Goal: Task Accomplishment & Management: Use online tool/utility

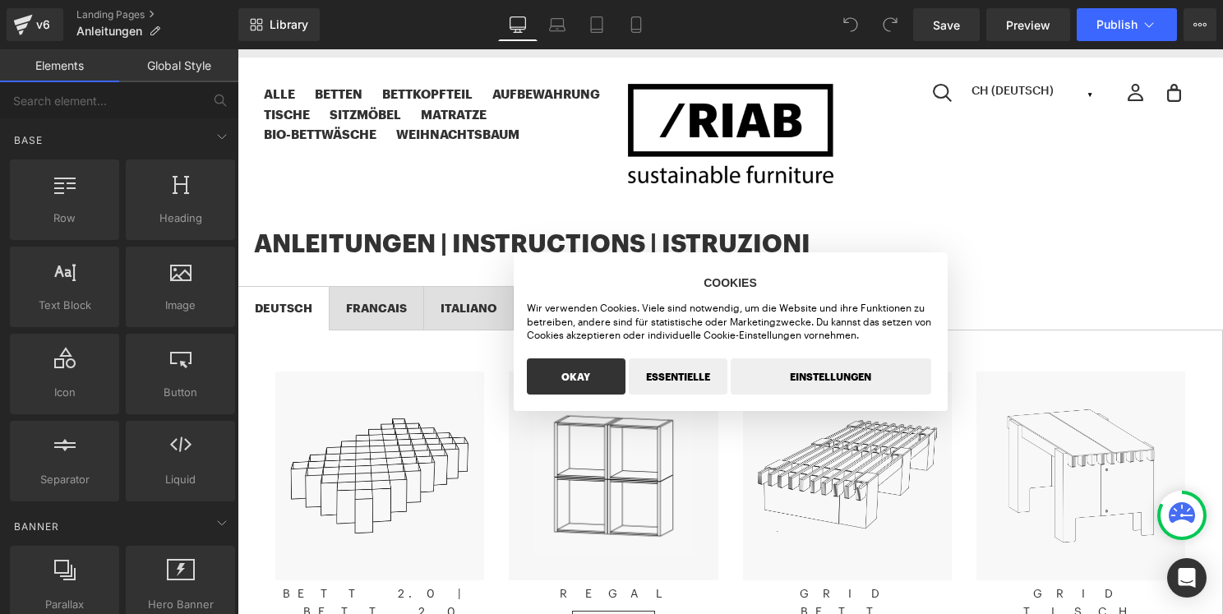
scroll to position [67, 0]
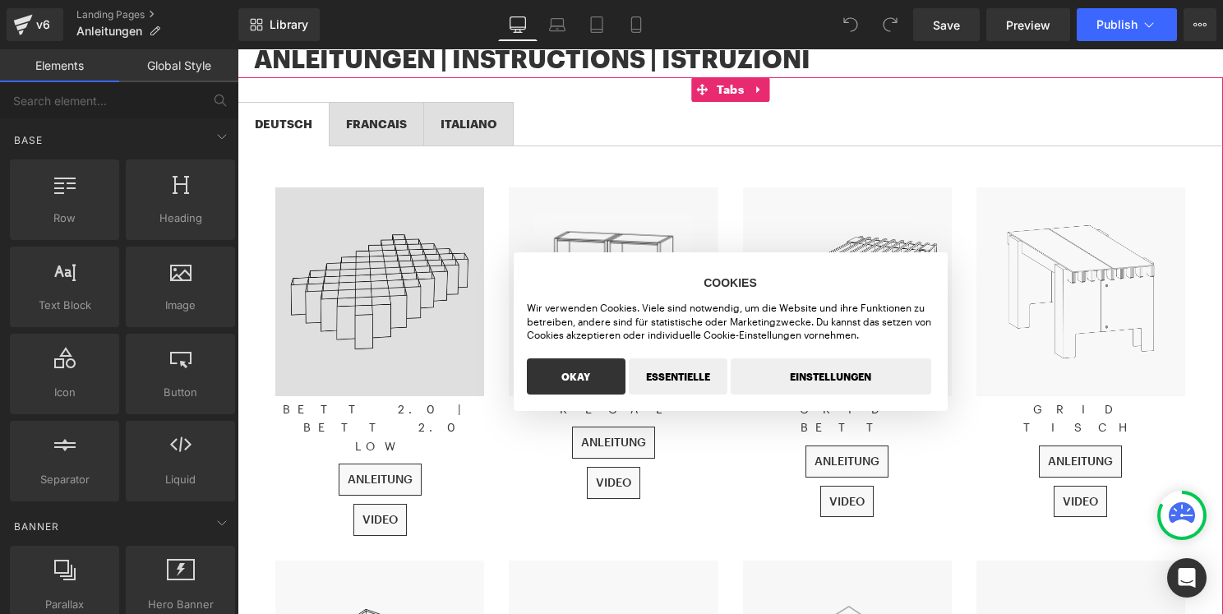
scroll to position [265, 0]
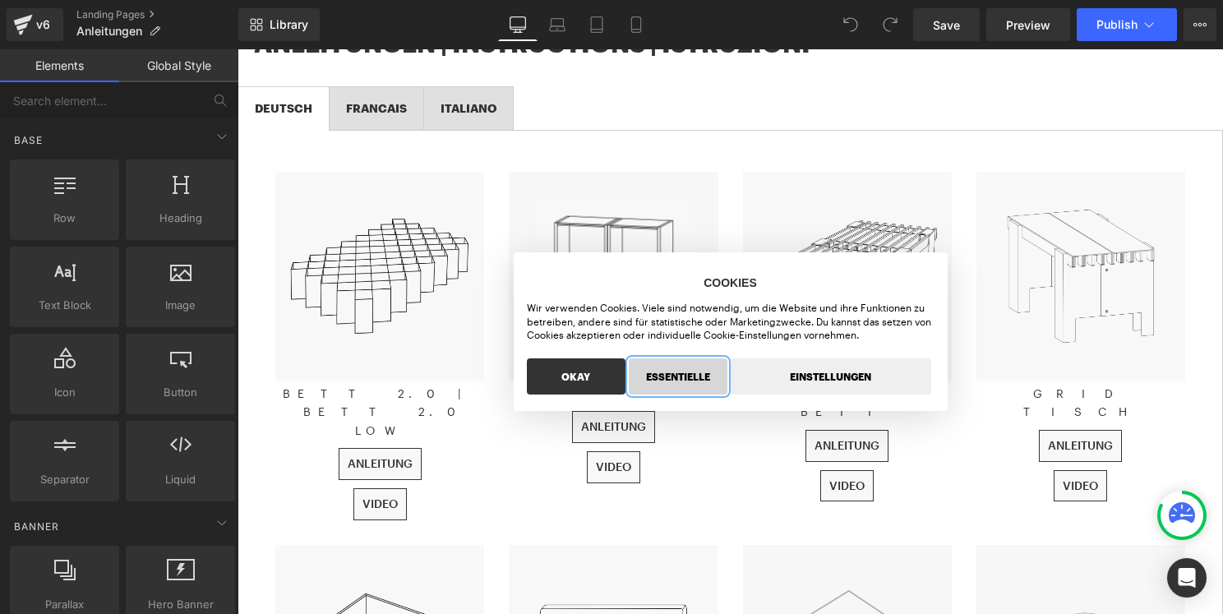
click at [698, 371] on button "ESSENTIELLE" at bounding box center [678, 376] width 99 height 36
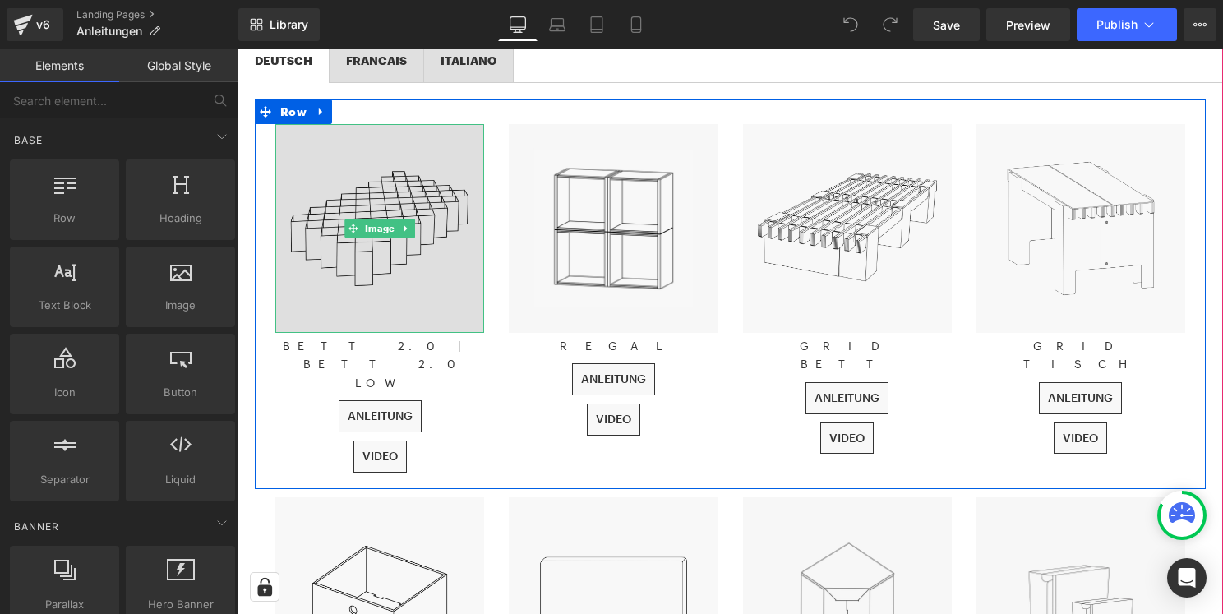
scroll to position [349, 0]
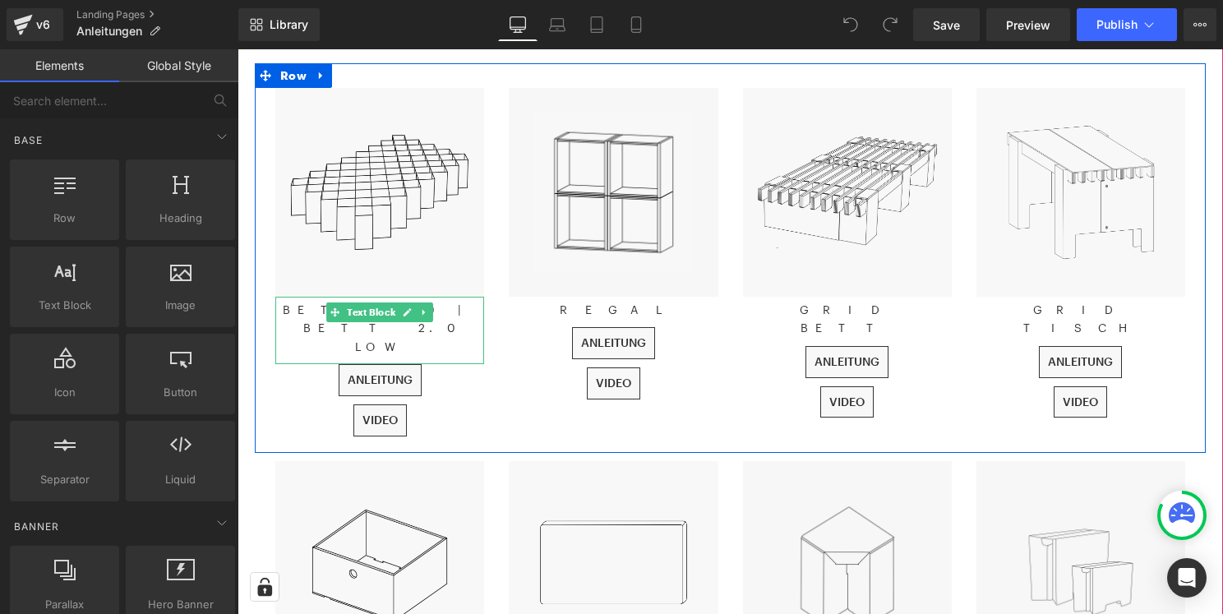
click at [461, 313] on p "BETT 2.0 | BETT 2.0 LOW" at bounding box center [379, 328] width 209 height 55
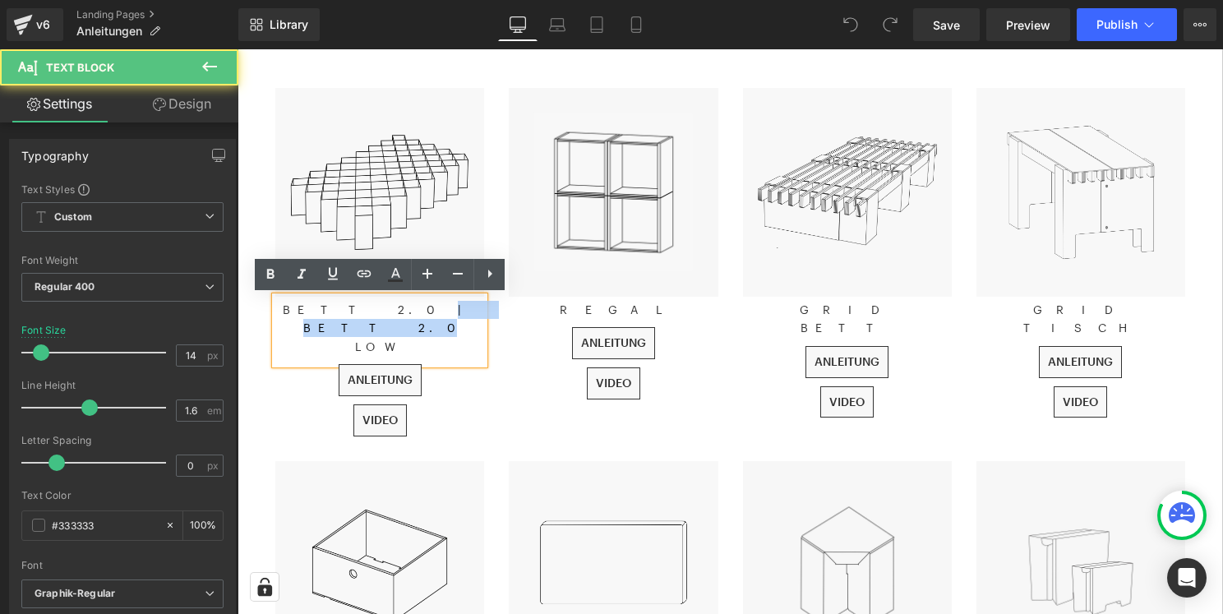
drag, startPoint x: 417, startPoint y: 311, endPoint x: 363, endPoint y: 311, distance: 53.4
click at [363, 311] on p "BETT 2.0 | BETT 2.0 LOW" at bounding box center [379, 328] width 209 height 55
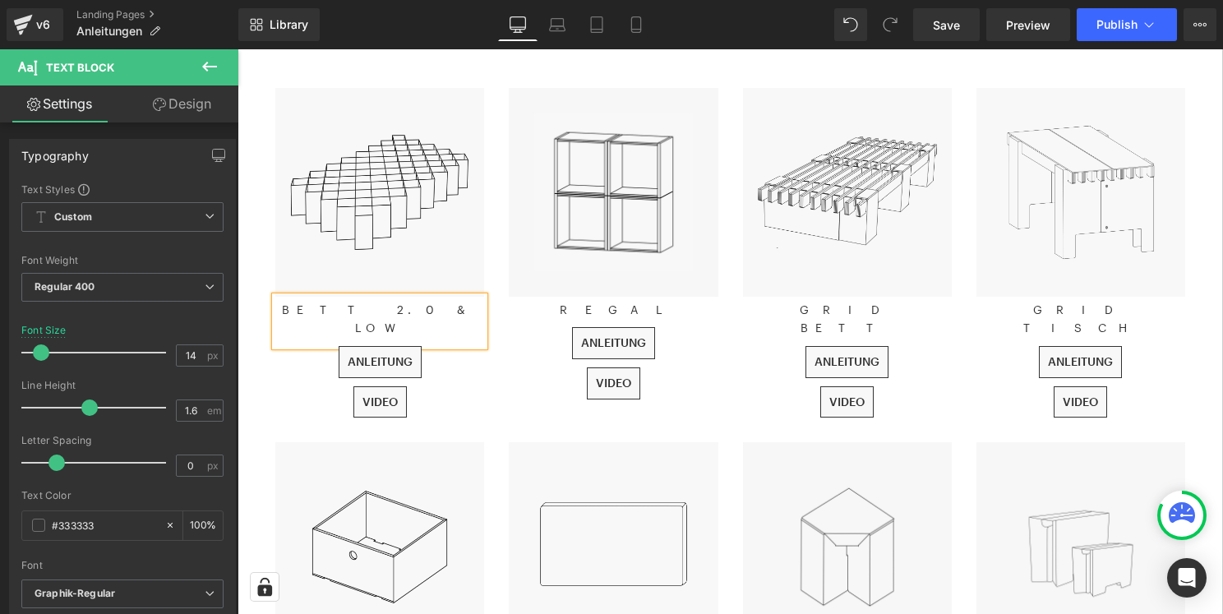
click at [237, 49] on div at bounding box center [237, 49] width 0 height 0
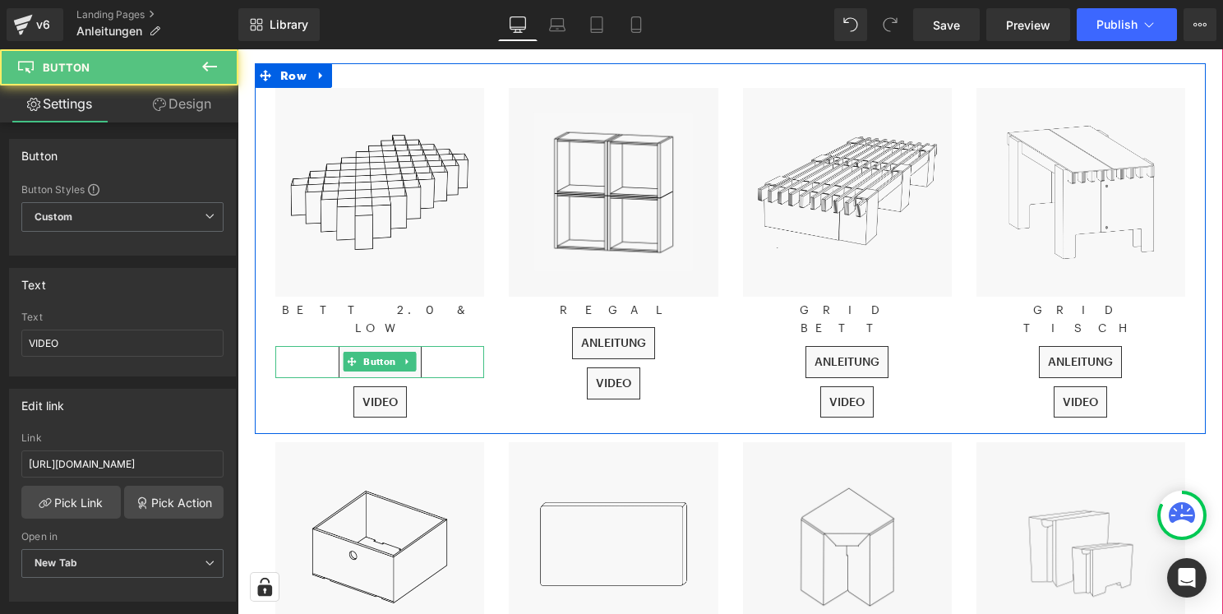
click at [467, 350] on div "ANLEITUNG" at bounding box center [379, 362] width 209 height 32
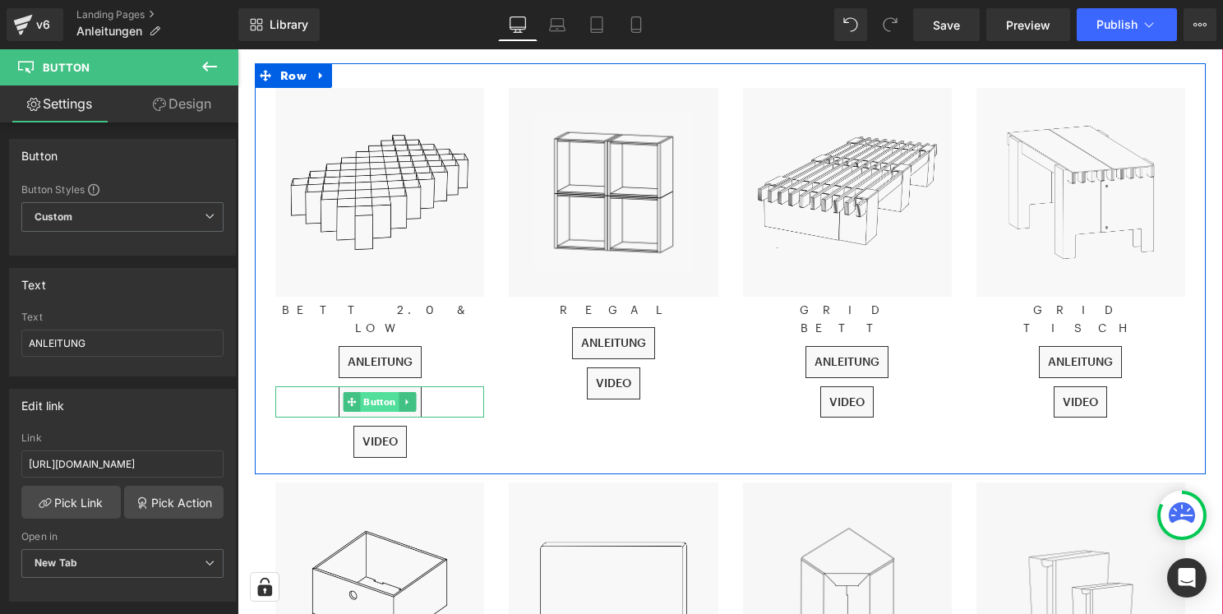
click at [377, 392] on span "Button" at bounding box center [380, 402] width 39 height 20
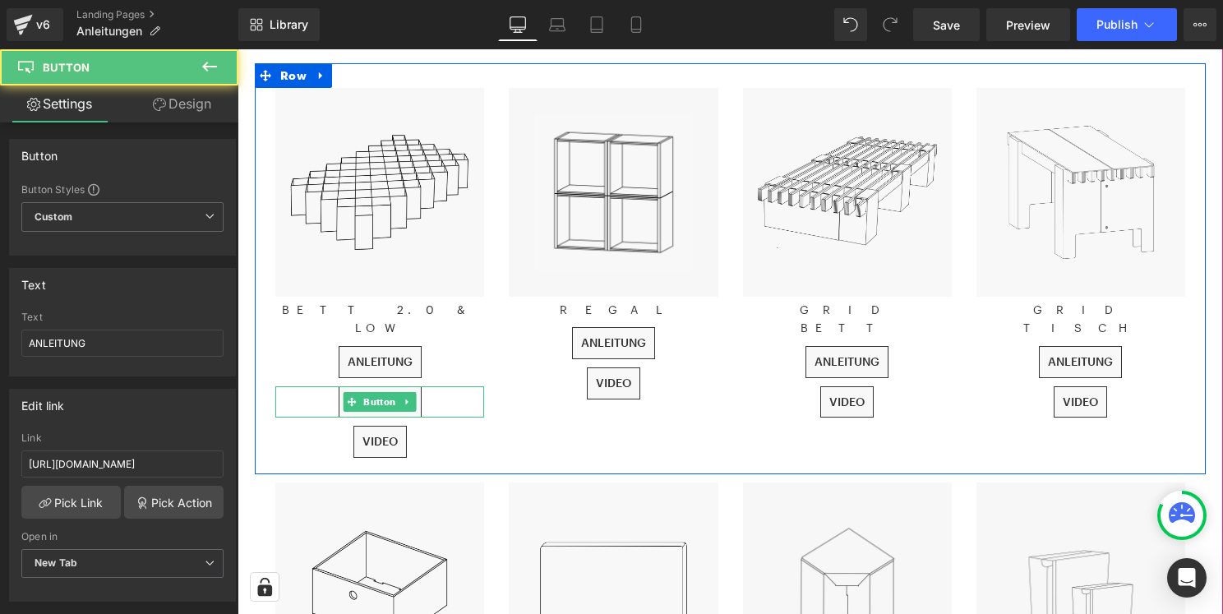
click at [448, 386] on div "ANLEITUNG" at bounding box center [379, 402] width 209 height 32
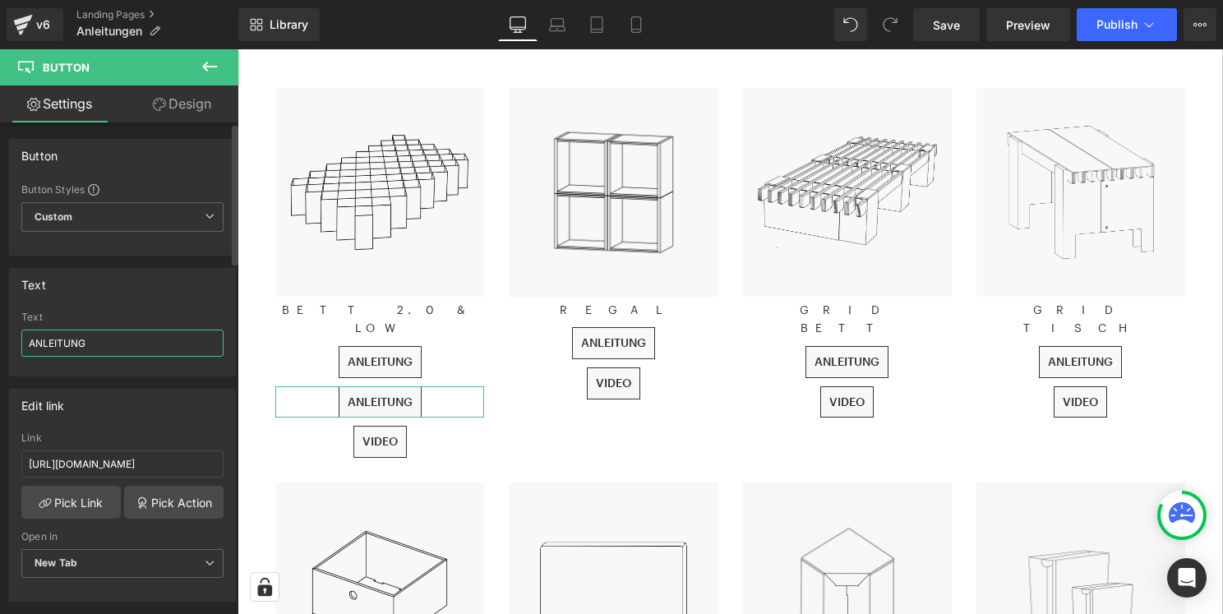
click at [147, 348] on input "ANLEITUNG" at bounding box center [122, 342] width 202 height 27
type input "GRUNDAUFBAU"
click at [161, 465] on input "[URL][DOMAIN_NAME]" at bounding box center [122, 463] width 202 height 27
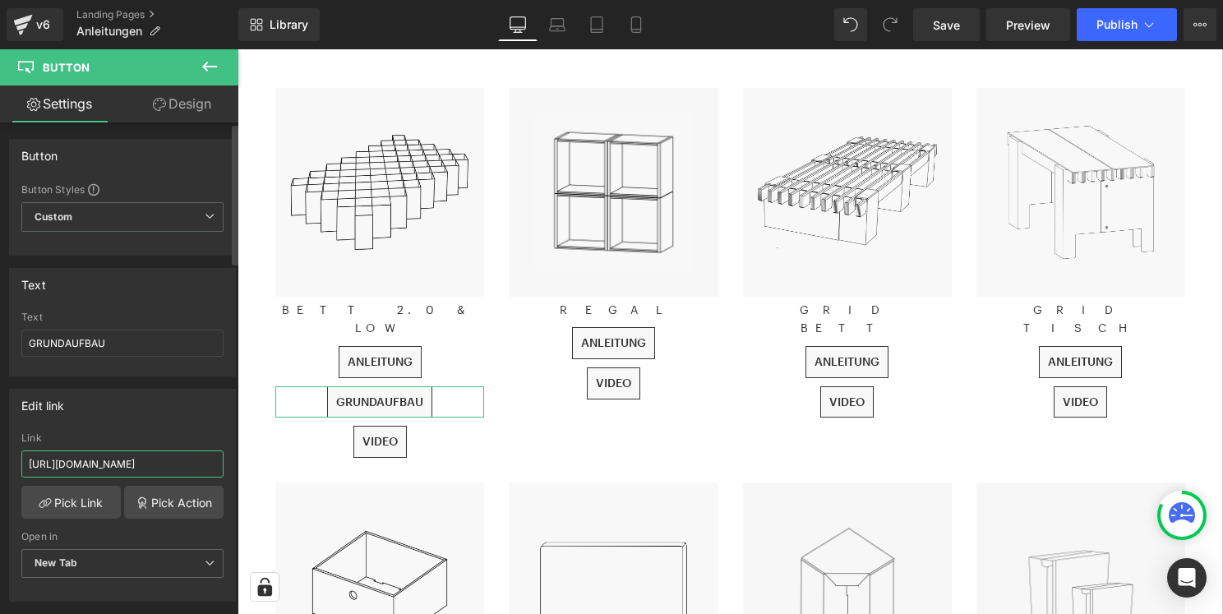
click at [161, 465] on input "[URL][DOMAIN_NAME]" at bounding box center [122, 463] width 202 height 27
paste input "27/5158/3367/files/GRUNDAUFBAU_BETT_2.0_DE_2025-V1.pdf?v=1755246780"
type input "[URL][DOMAIN_NAME]"
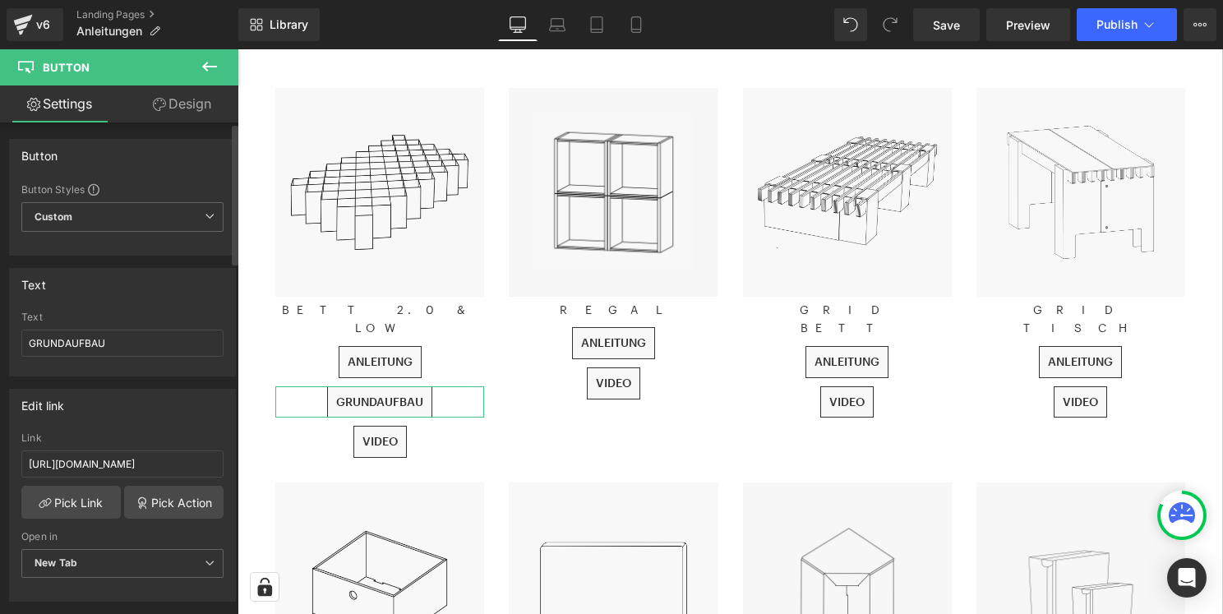
click at [176, 417] on div "Edit link" at bounding box center [122, 404] width 225 height 31
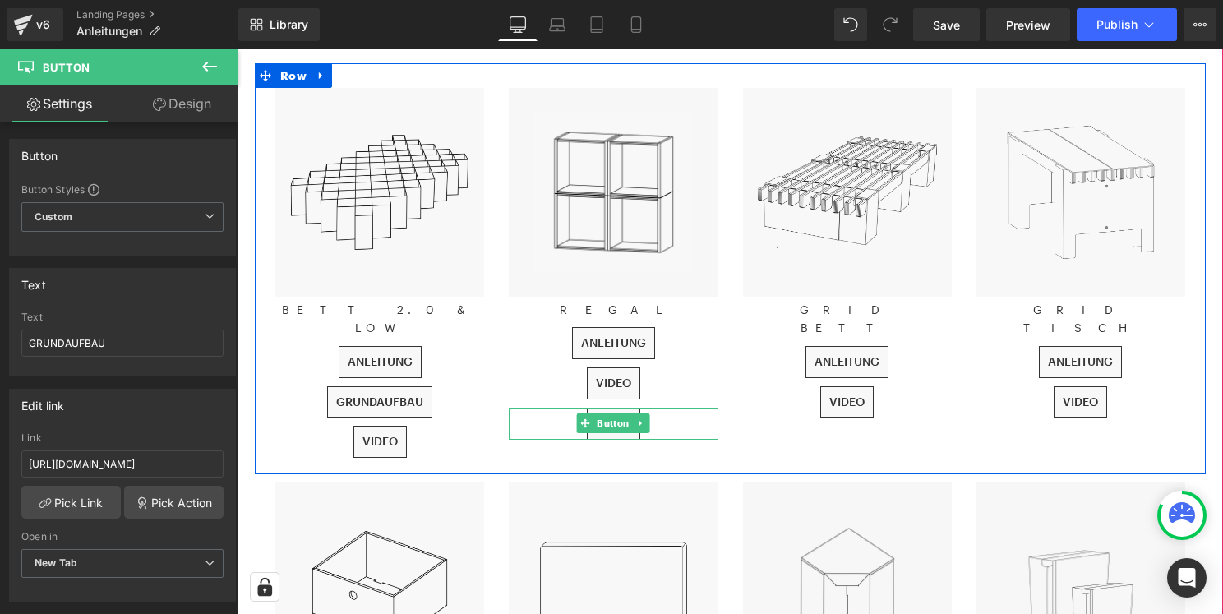
click at [660, 426] on div "VIDEO" at bounding box center [613, 424] width 209 height 32
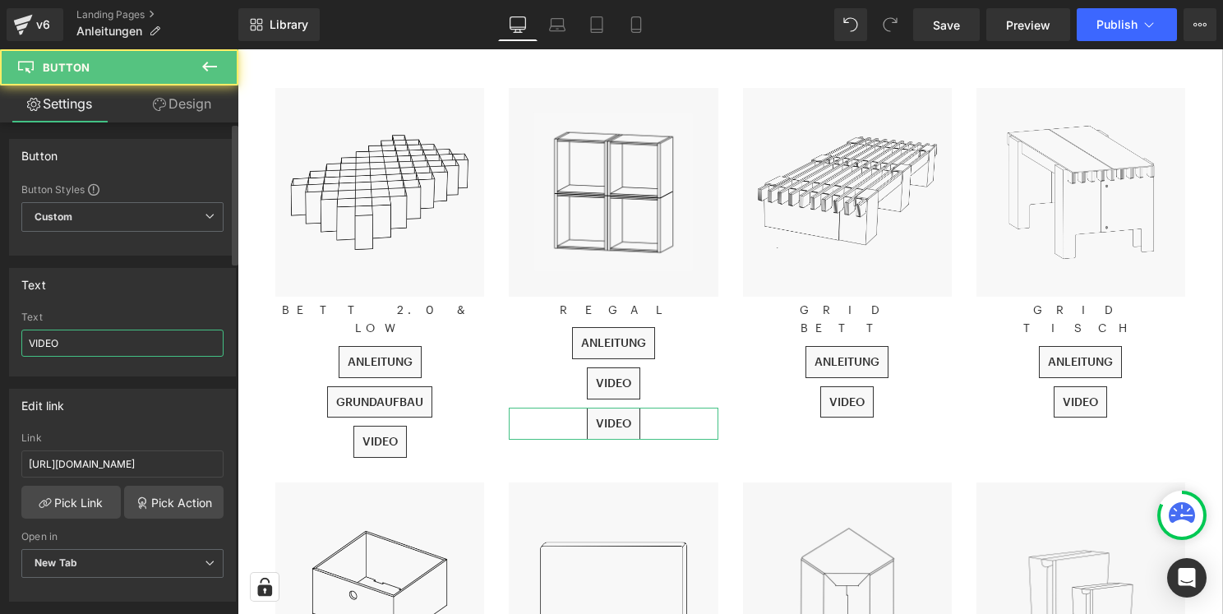
click at [113, 343] on input "VIDEO" at bounding box center [122, 342] width 202 height 27
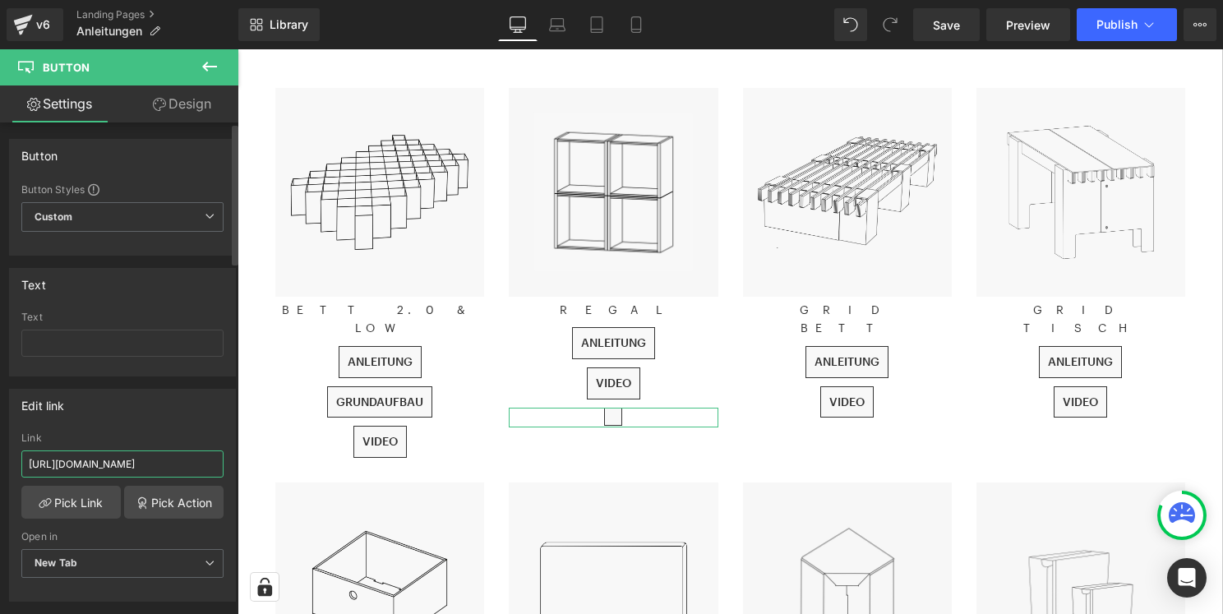
click at [125, 474] on input "[URL][DOMAIN_NAME]" at bounding box center [122, 463] width 202 height 27
click at [187, 120] on link "Design" at bounding box center [181, 103] width 119 height 37
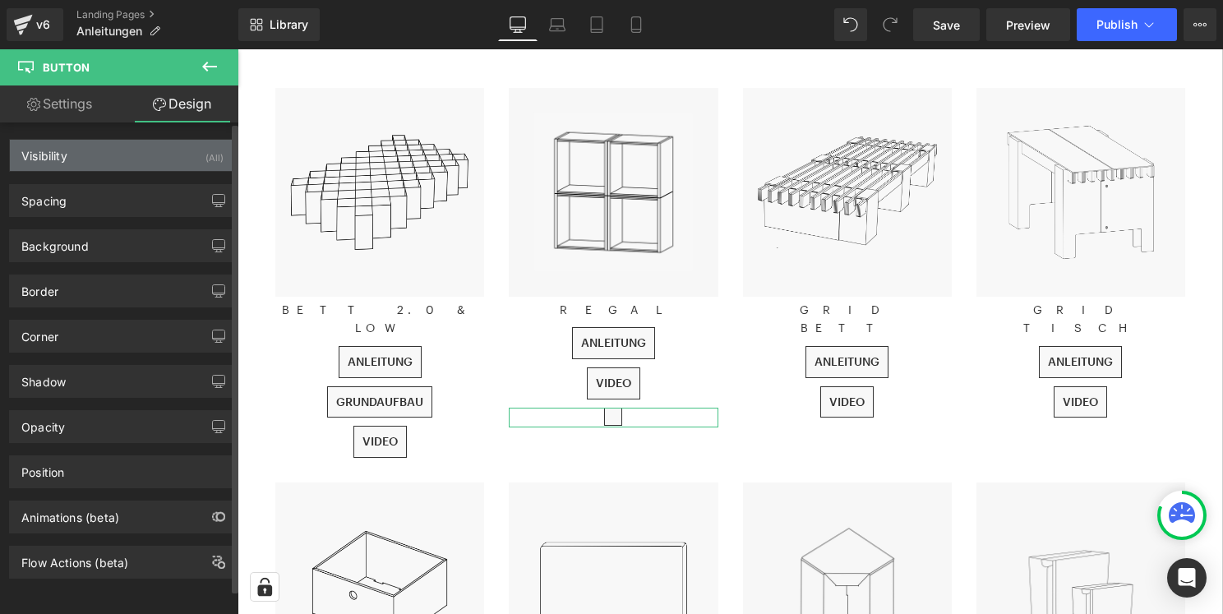
click at [112, 155] on div "Visibility (All)" at bounding box center [122, 155] width 225 height 31
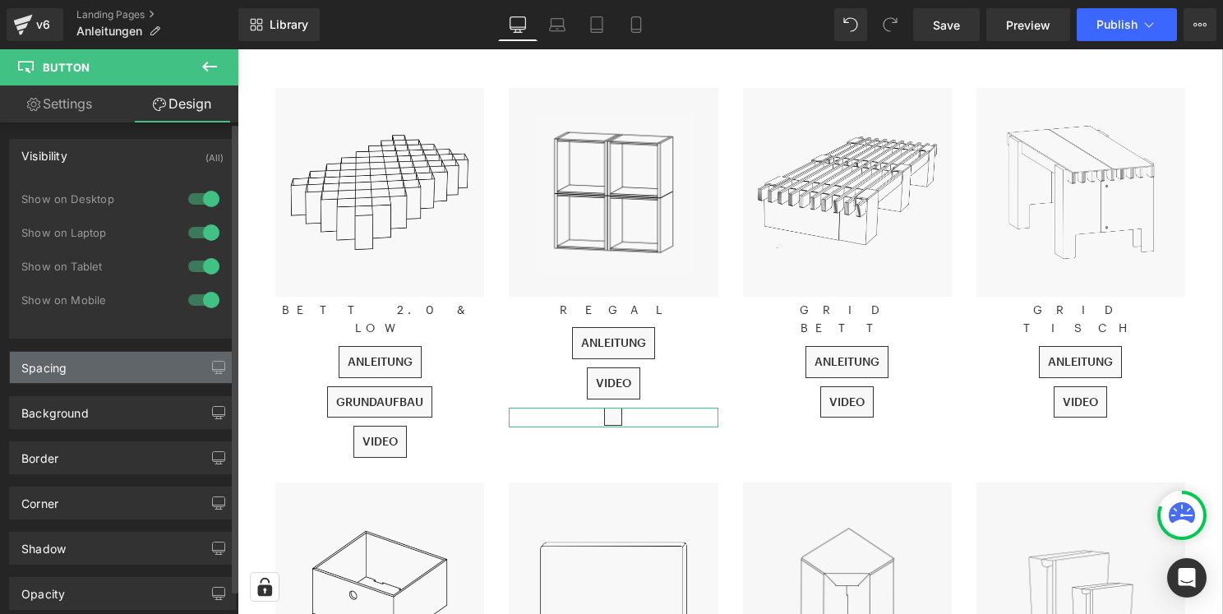
click at [104, 370] on div "Spacing" at bounding box center [122, 367] width 225 height 31
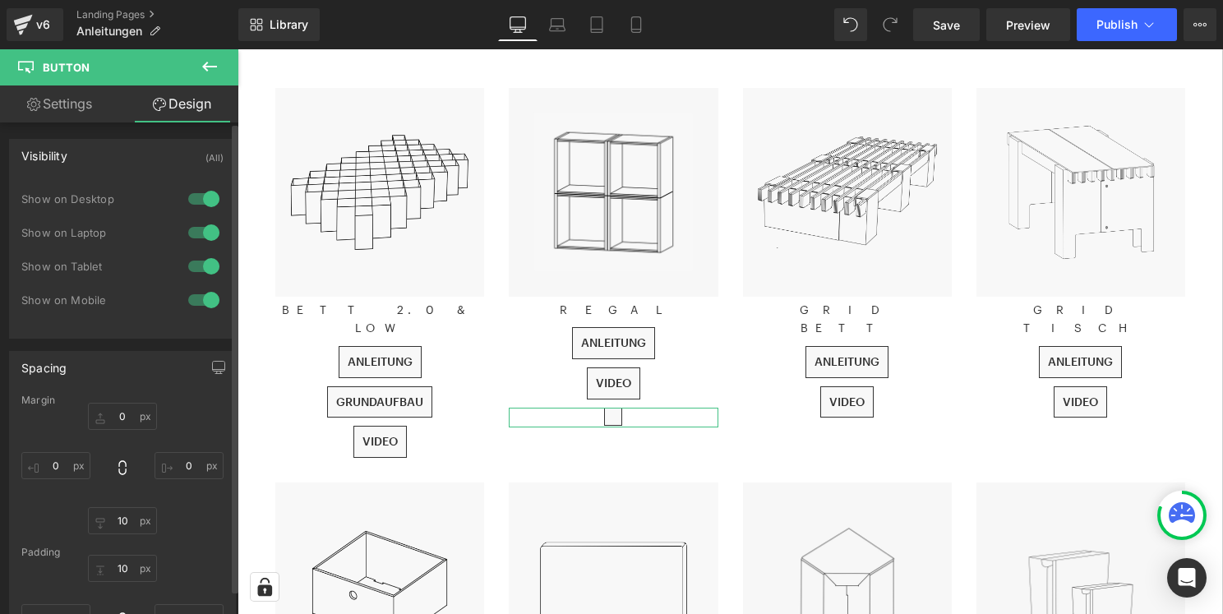
click at [112, 157] on div "Visibility (All)" at bounding box center [122, 155] width 225 height 31
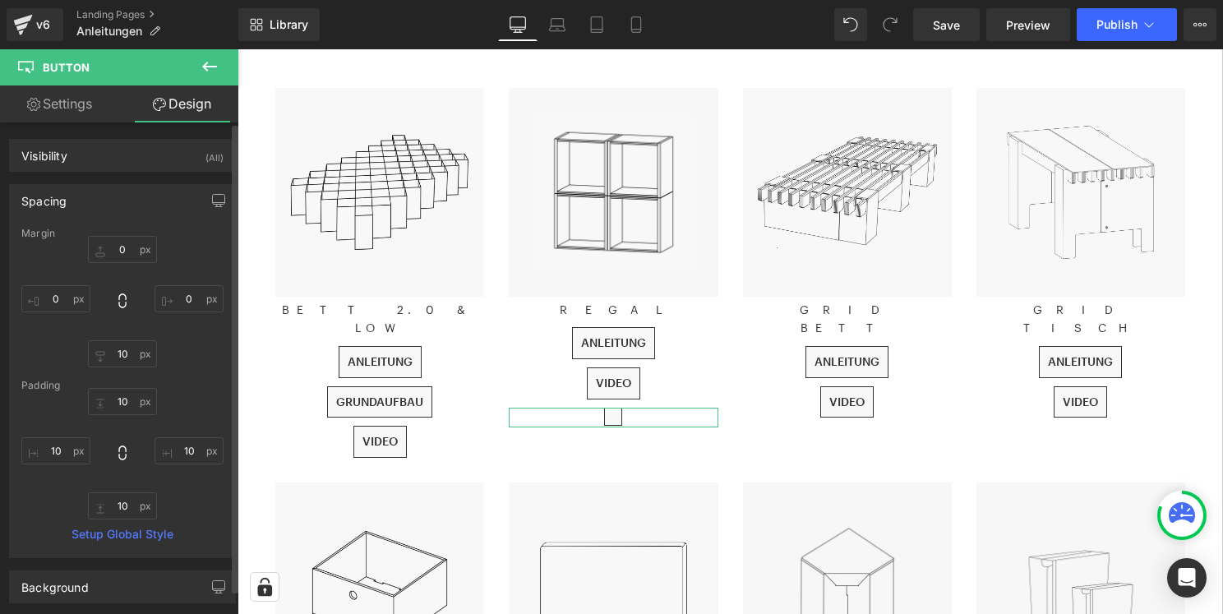
click at [108, 200] on div "Spacing" at bounding box center [122, 200] width 225 height 31
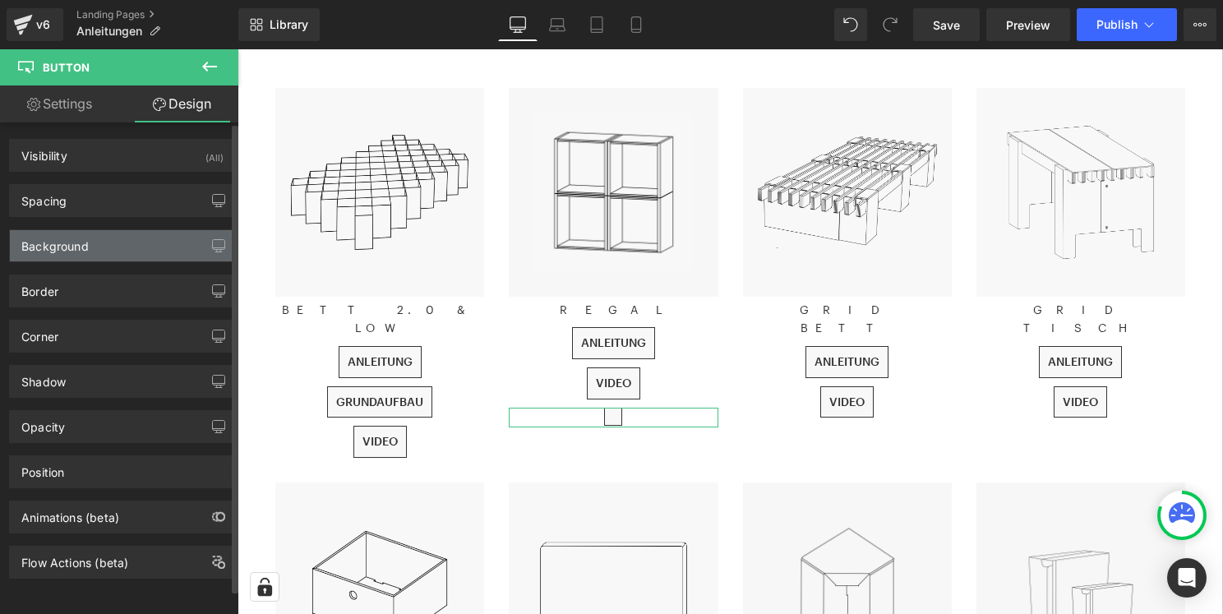
click at [106, 243] on div "Background" at bounding box center [122, 245] width 225 height 31
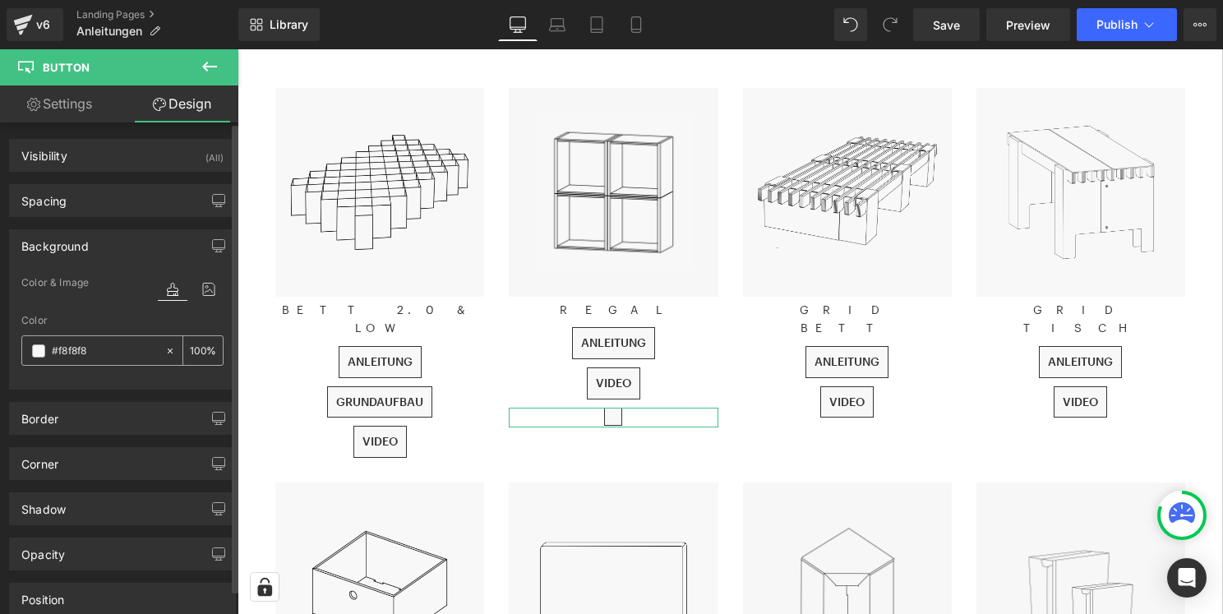
click at [110, 354] on input "#f8f8f8" at bounding box center [104, 351] width 105 height 18
type input "FFFFFF"
click at [130, 433] on div "Border" at bounding box center [122, 418] width 225 height 31
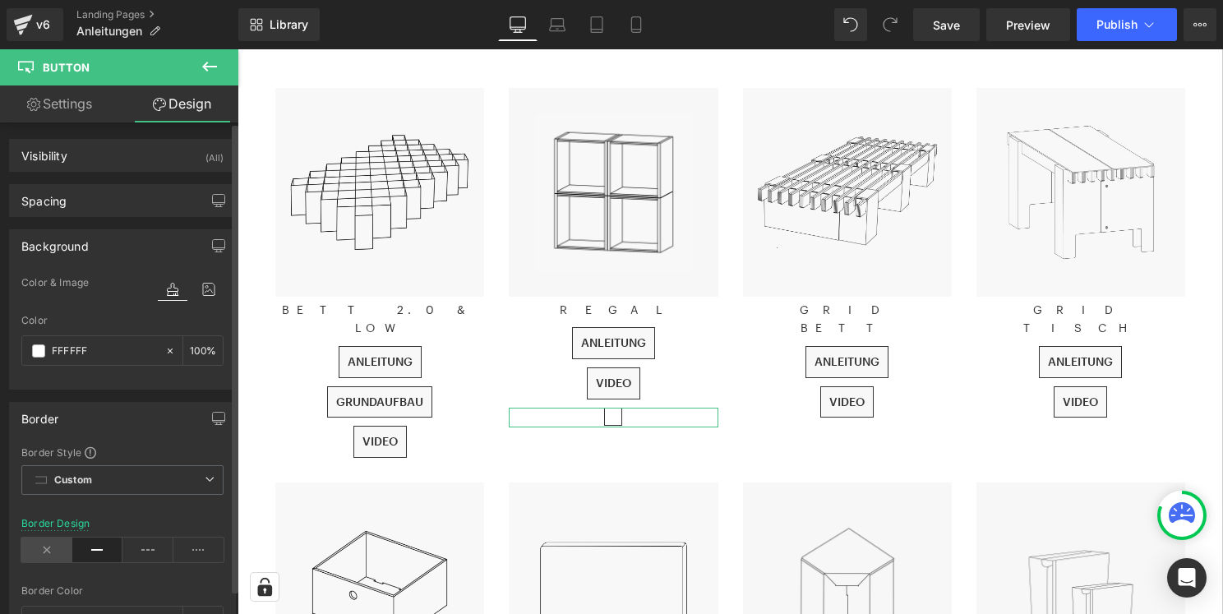
click at [46, 548] on icon at bounding box center [46, 549] width 51 height 25
click at [48, 546] on icon at bounding box center [46, 549] width 51 height 25
click at [53, 549] on icon at bounding box center [46, 549] width 51 height 25
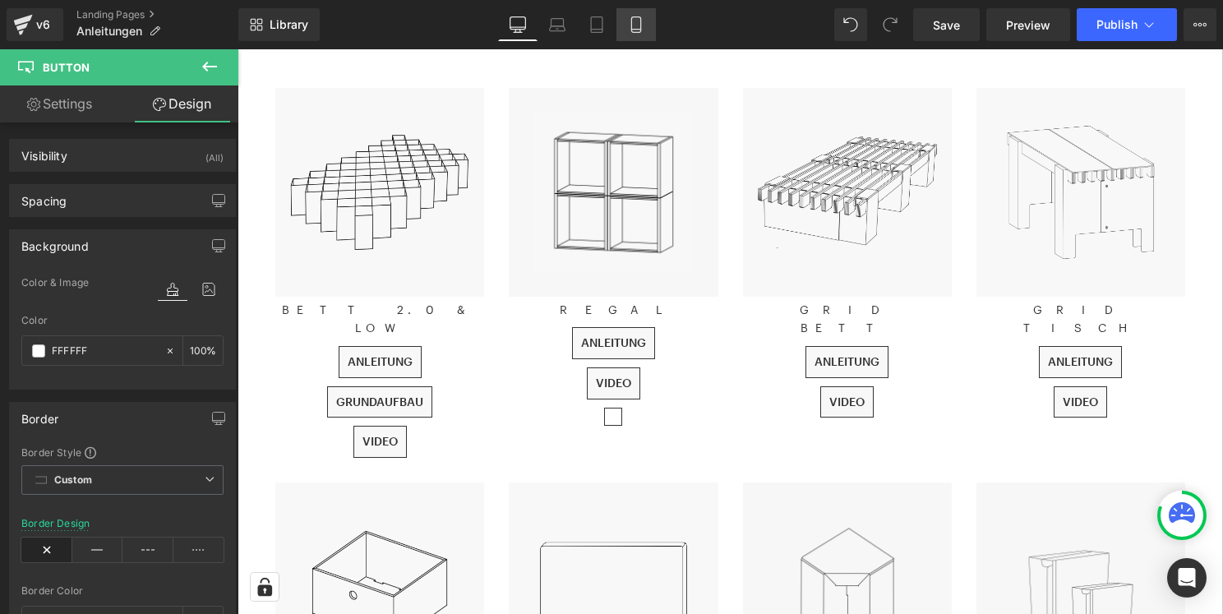
click at [638, 25] on icon at bounding box center [636, 24] width 16 height 16
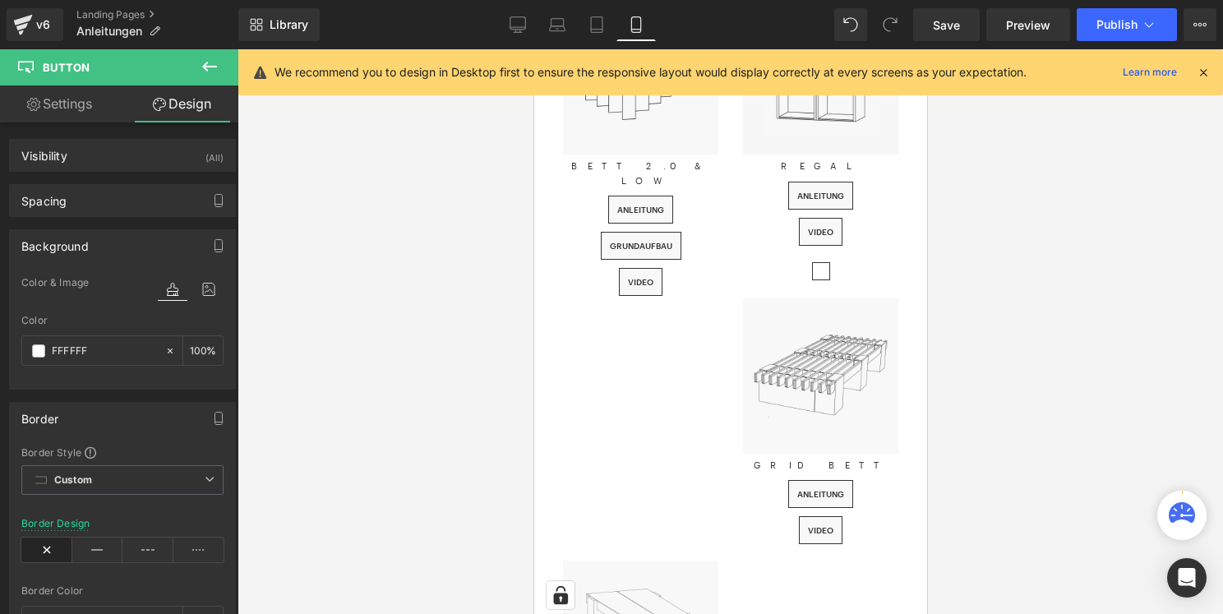
scroll to position [379, 0]
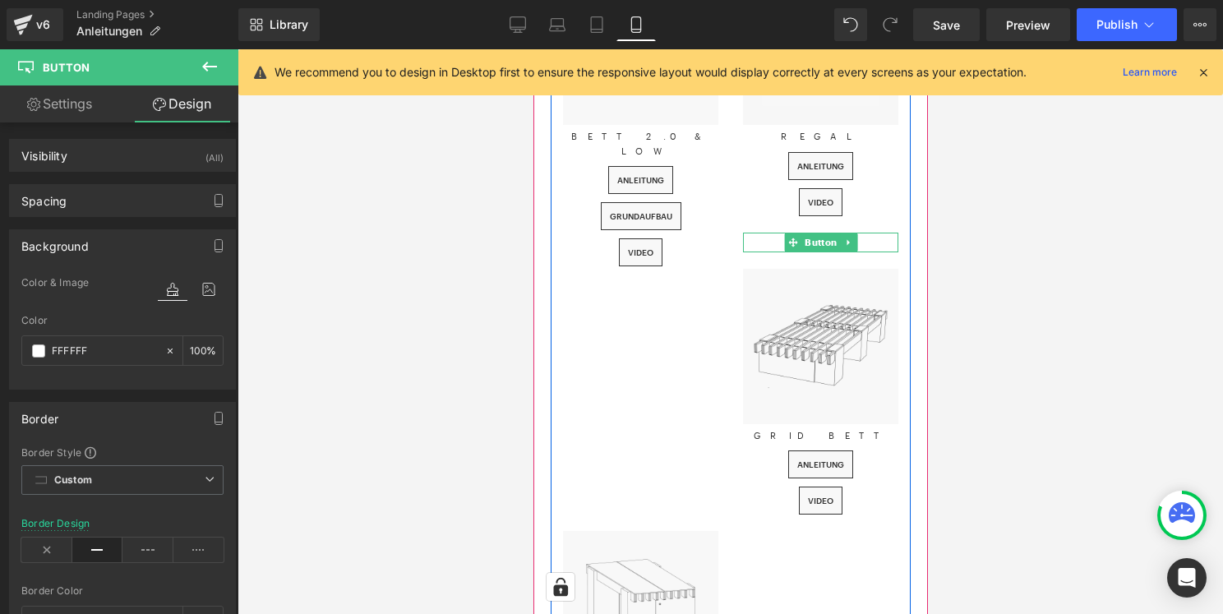
click at [875, 242] on div at bounding box center [819, 243] width 155 height 20
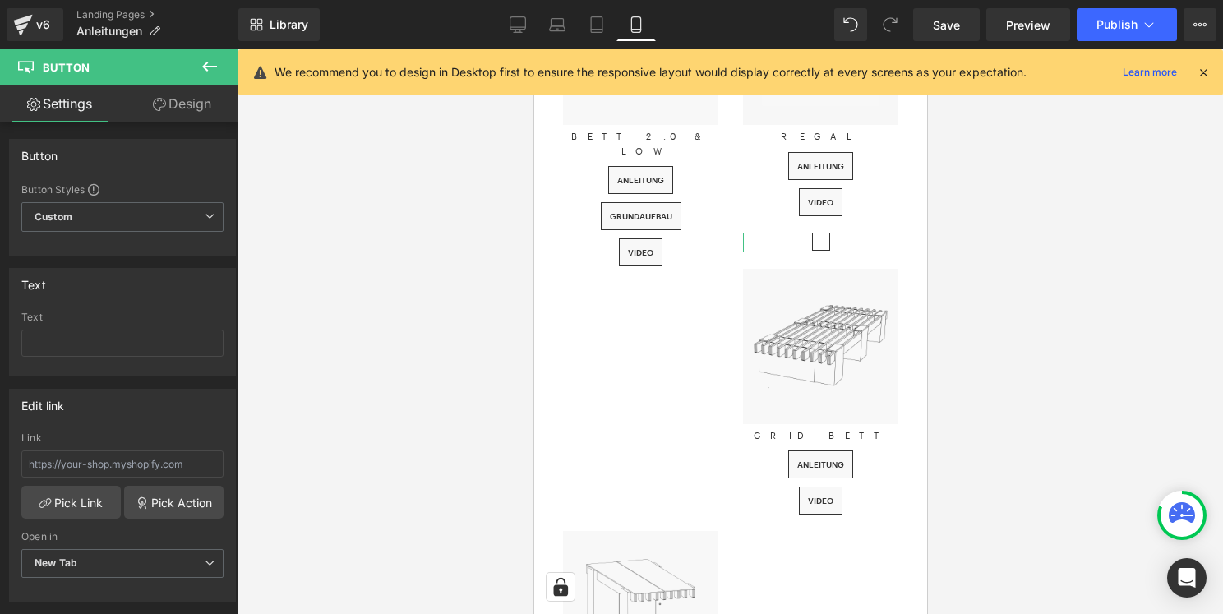
click at [188, 104] on link "Design" at bounding box center [181, 103] width 119 height 37
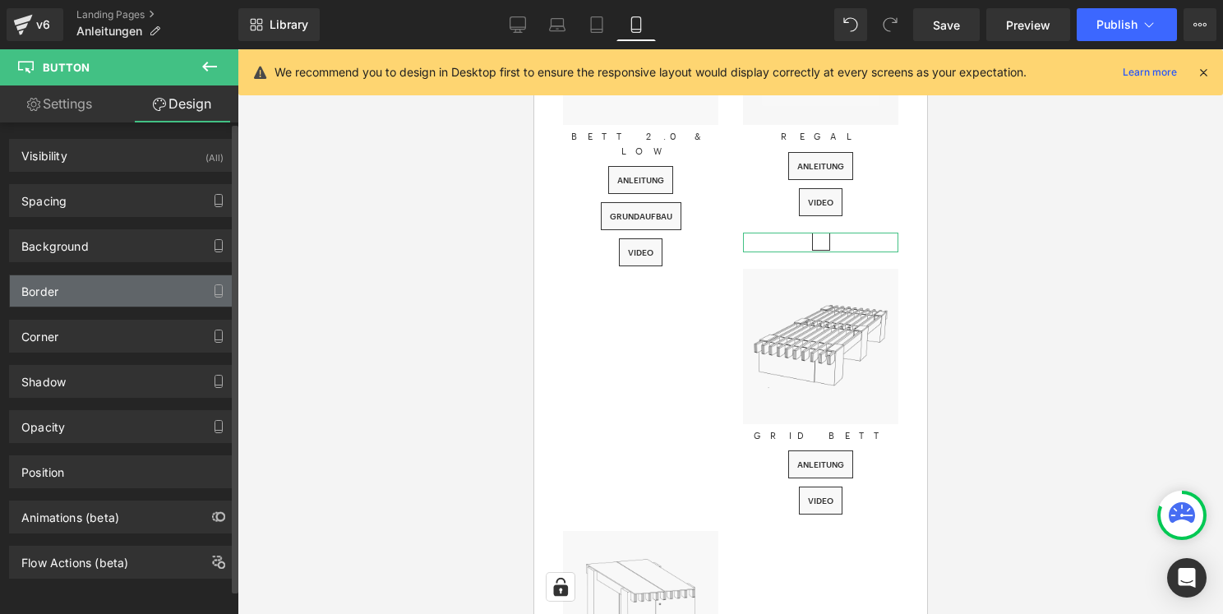
click at [120, 288] on div "Border" at bounding box center [122, 290] width 225 height 31
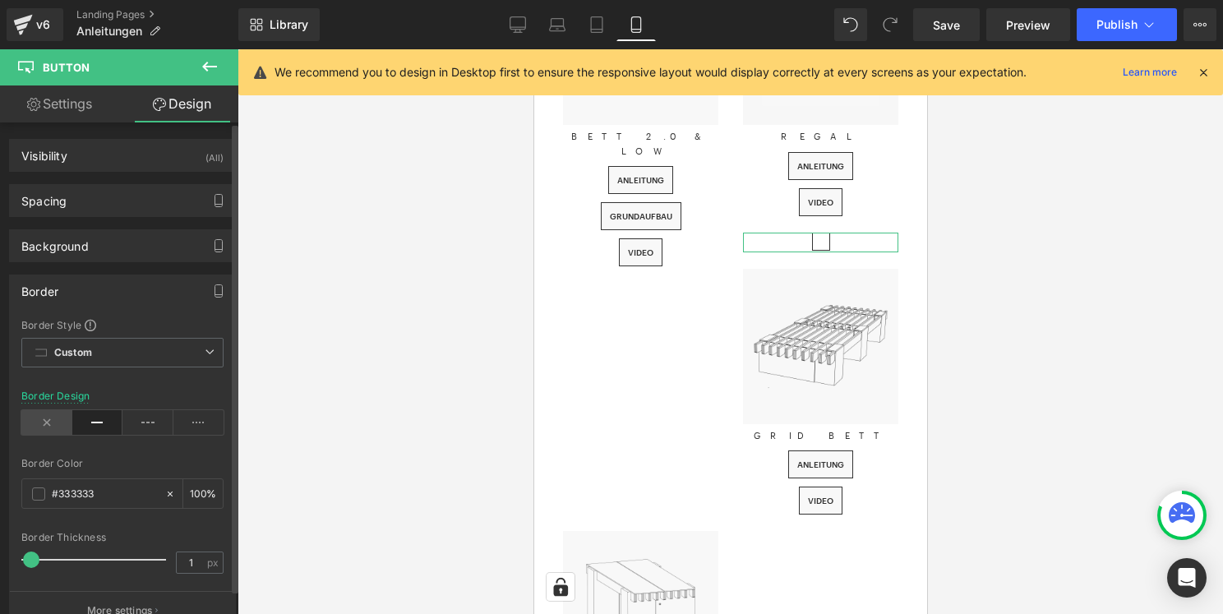
click at [44, 425] on icon at bounding box center [46, 422] width 51 height 25
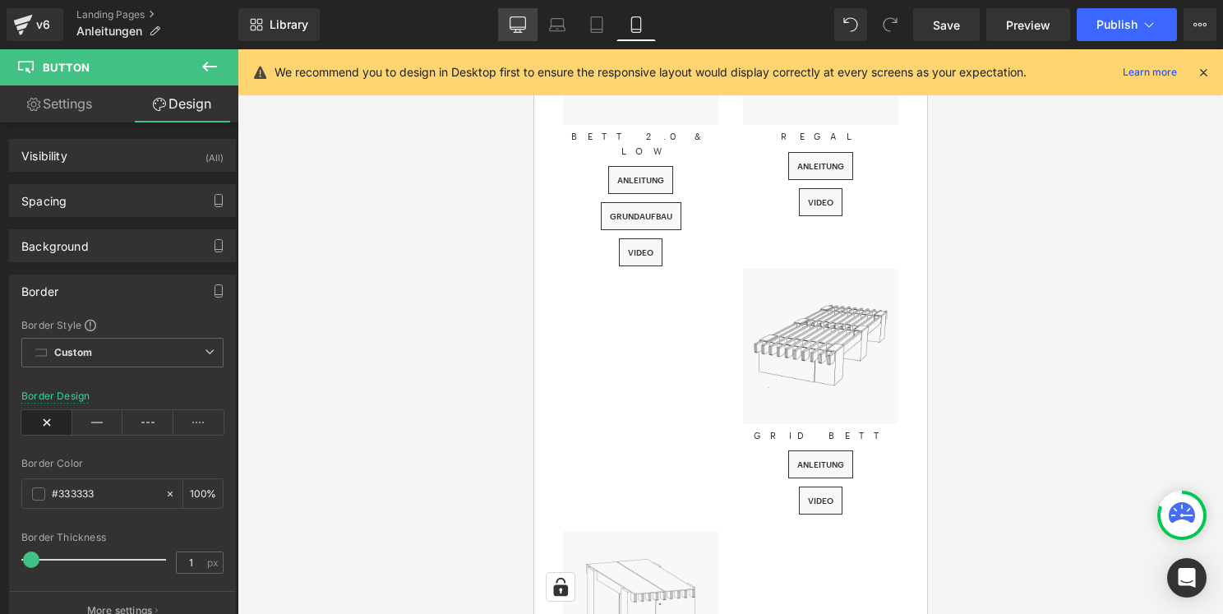
click at [516, 28] on icon at bounding box center [517, 24] width 16 height 16
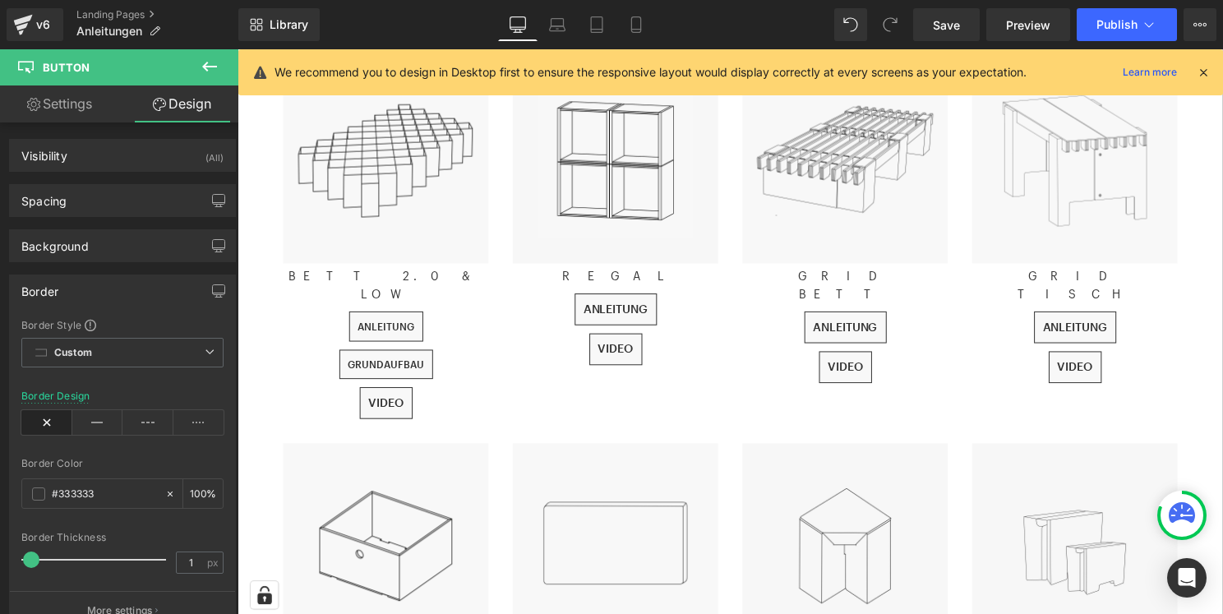
scroll to position [514, 0]
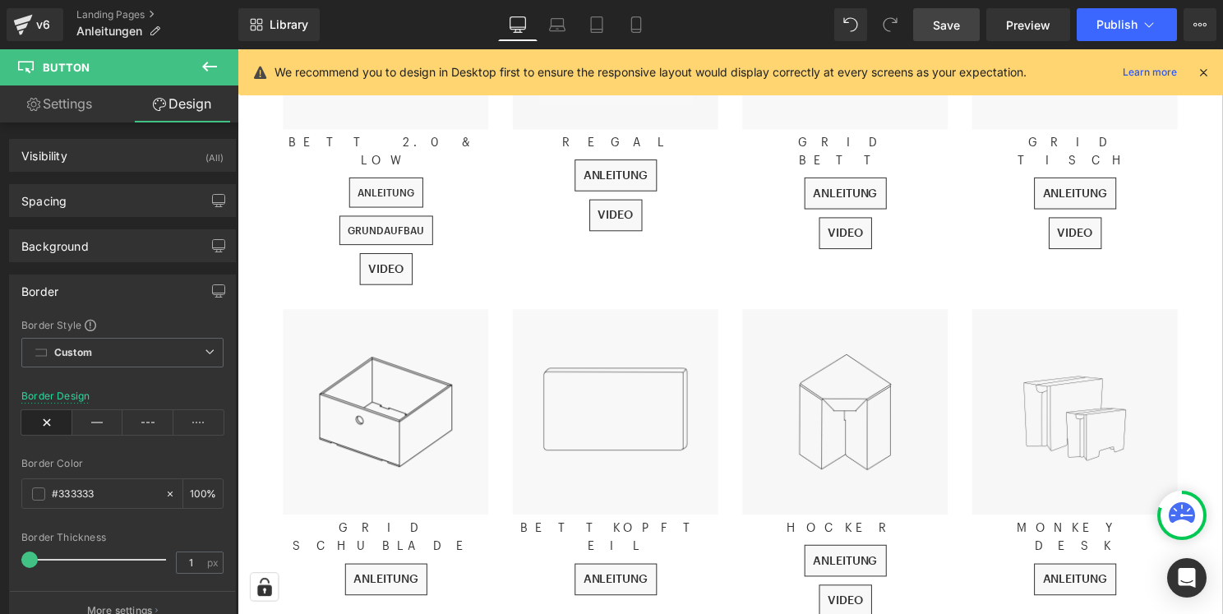
click at [949, 21] on span "Save" at bounding box center [946, 24] width 27 height 17
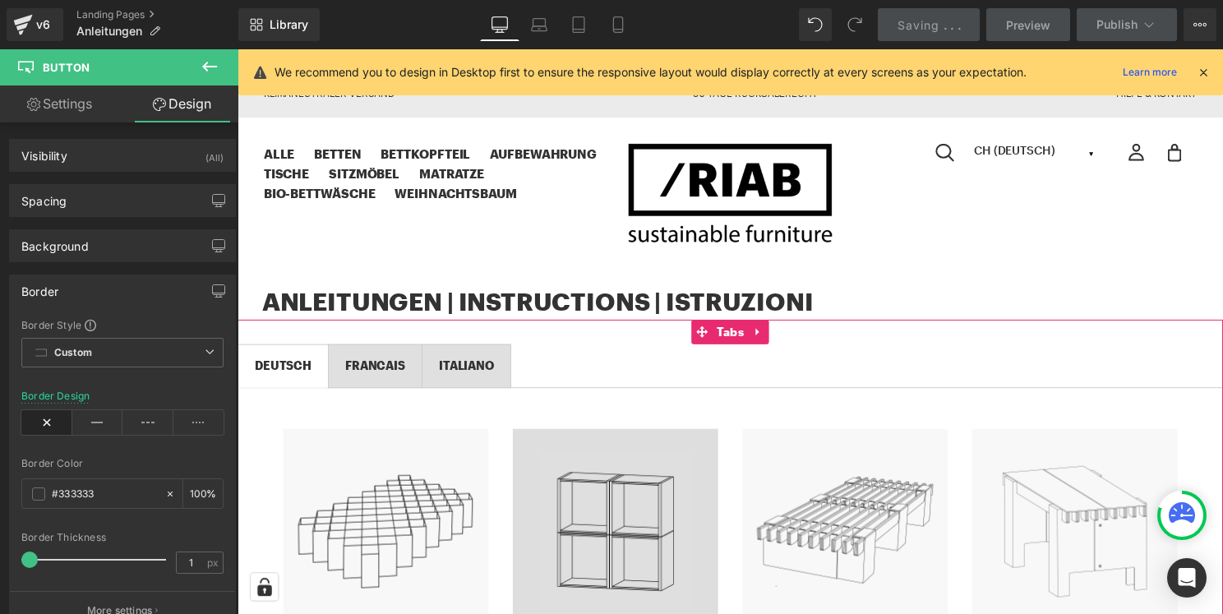
scroll to position [0, 0]
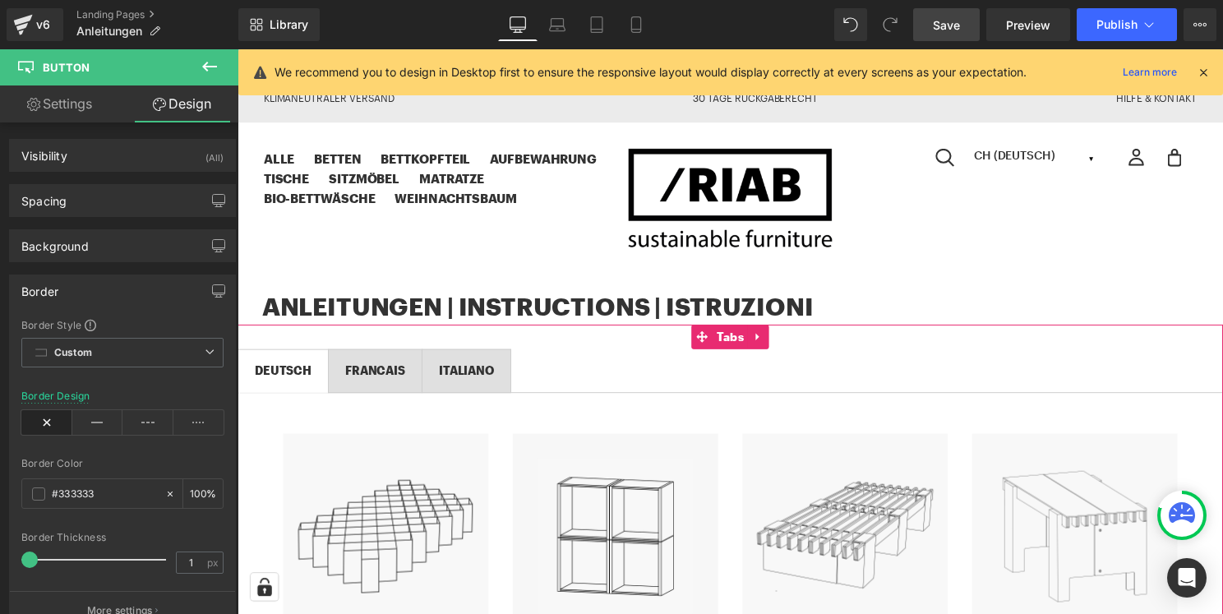
click at [411, 357] on span "FRANCAIS Text Block" at bounding box center [376, 373] width 94 height 43
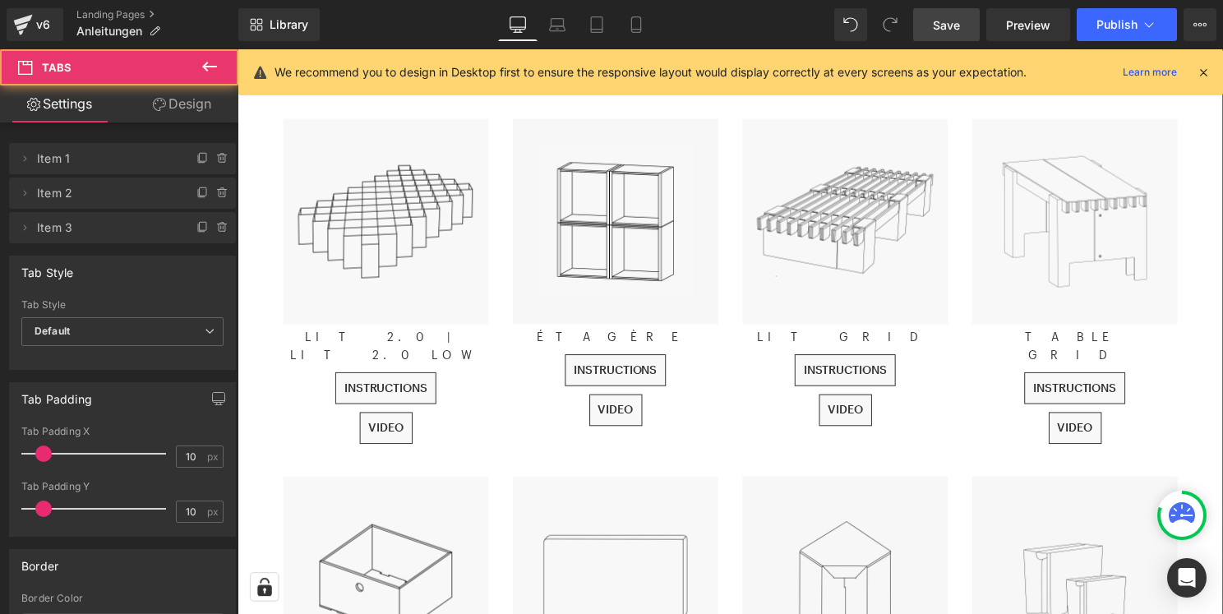
scroll to position [362, 0]
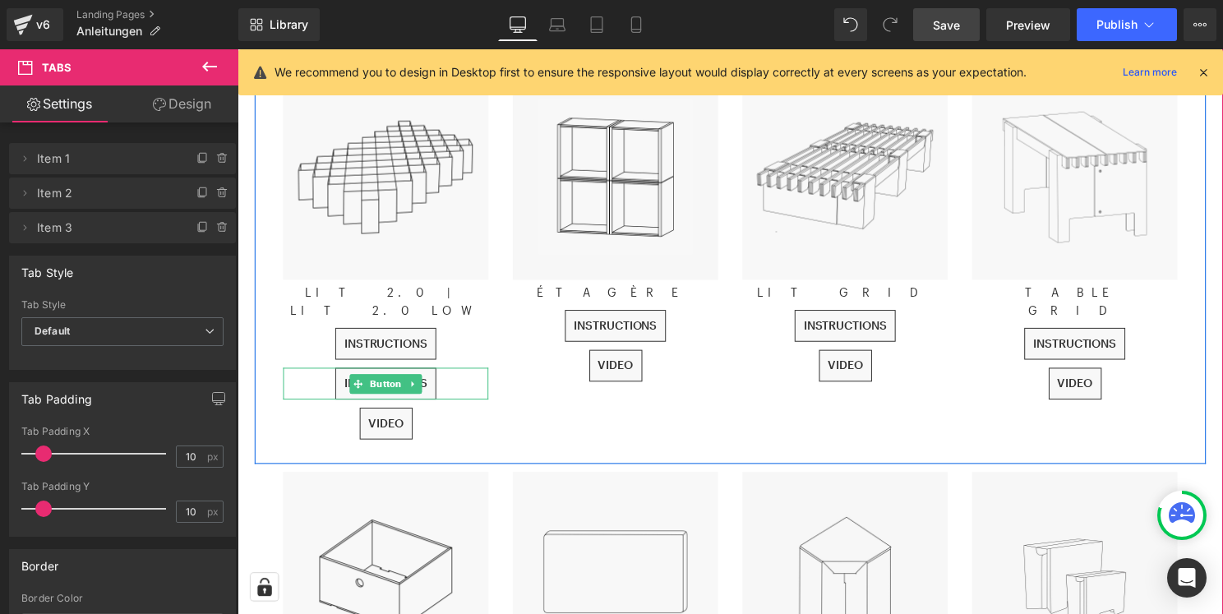
click at [465, 371] on div "INSTRUCTIONS" at bounding box center [386, 387] width 207 height 32
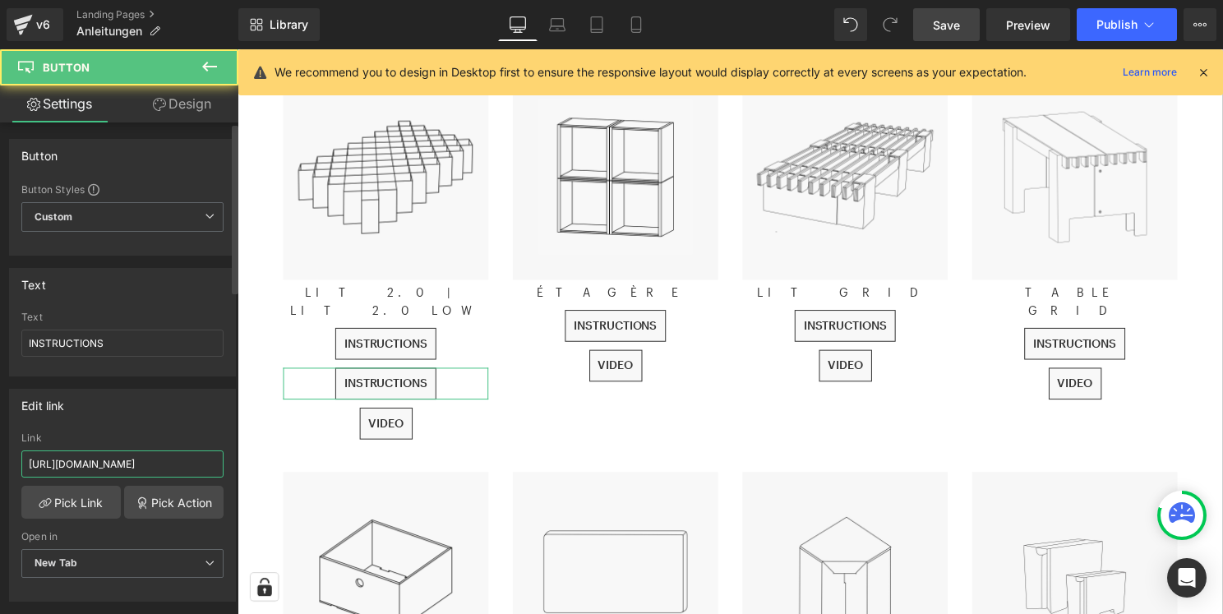
click at [119, 465] on input "[URL][DOMAIN_NAME]" at bounding box center [122, 463] width 202 height 27
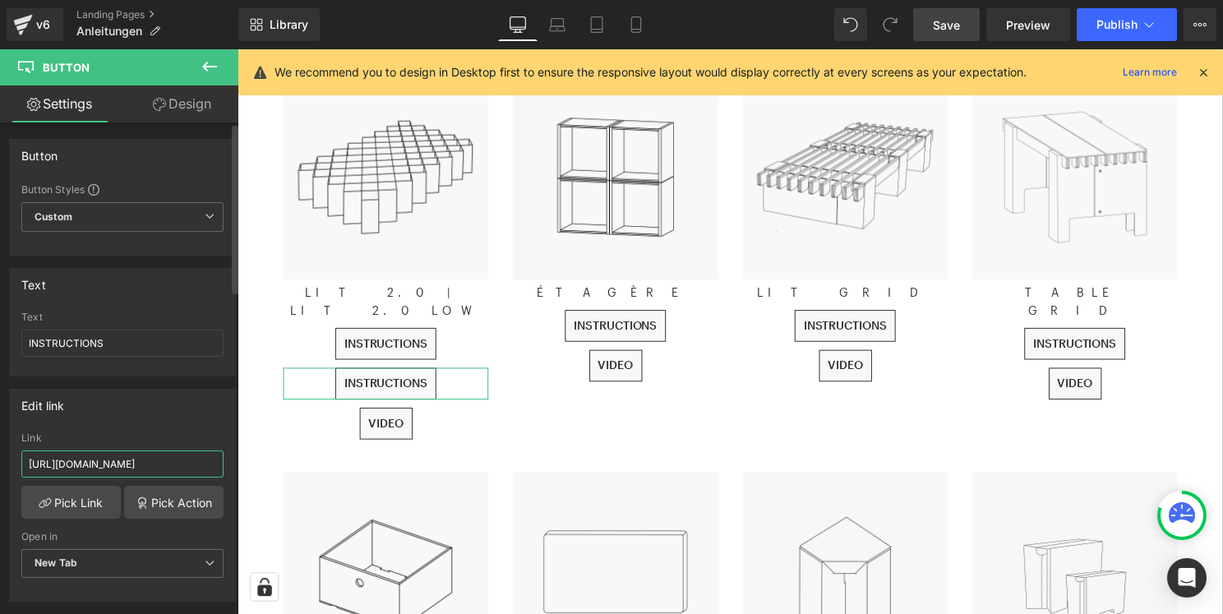
click at [119, 465] on input "[URL][DOMAIN_NAME]" at bounding box center [122, 463] width 202 height 27
paste input "GRUNDAUFBAU_BETT_2.0_FR_2025-V1.pdf?v=175524412"
type input "[URL][DOMAIN_NAME]"
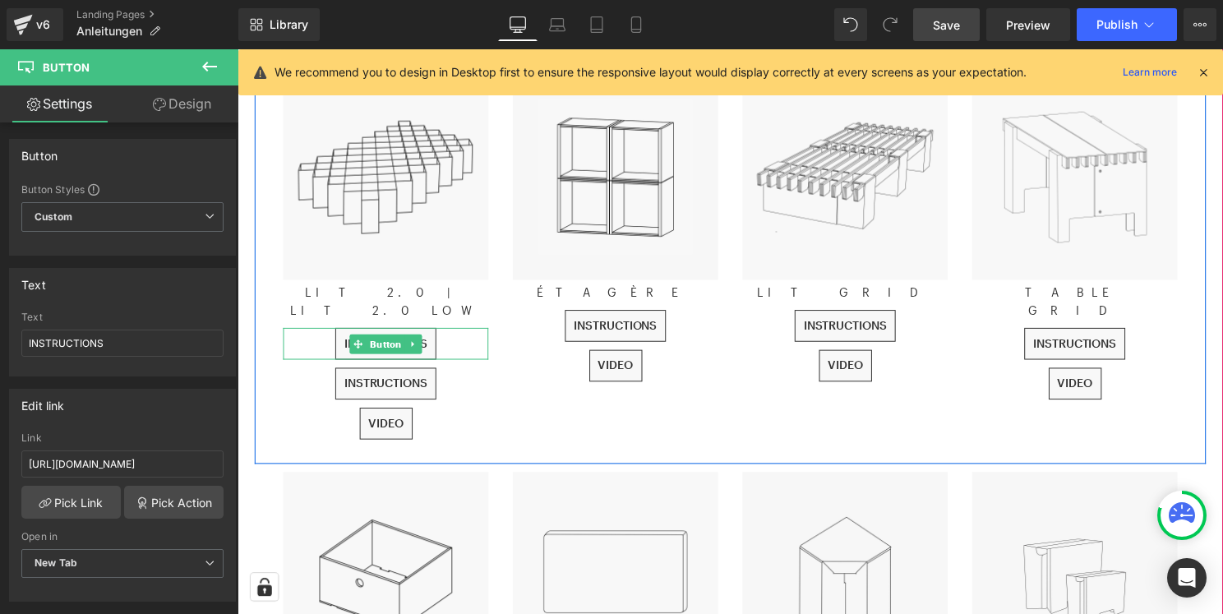
click at [465, 330] on div "INSTRUCTIONS" at bounding box center [386, 346] width 207 height 32
click at [472, 294] on p "LIT 2.0 | LIT 2.0 LOW" at bounding box center [386, 304] width 207 height 37
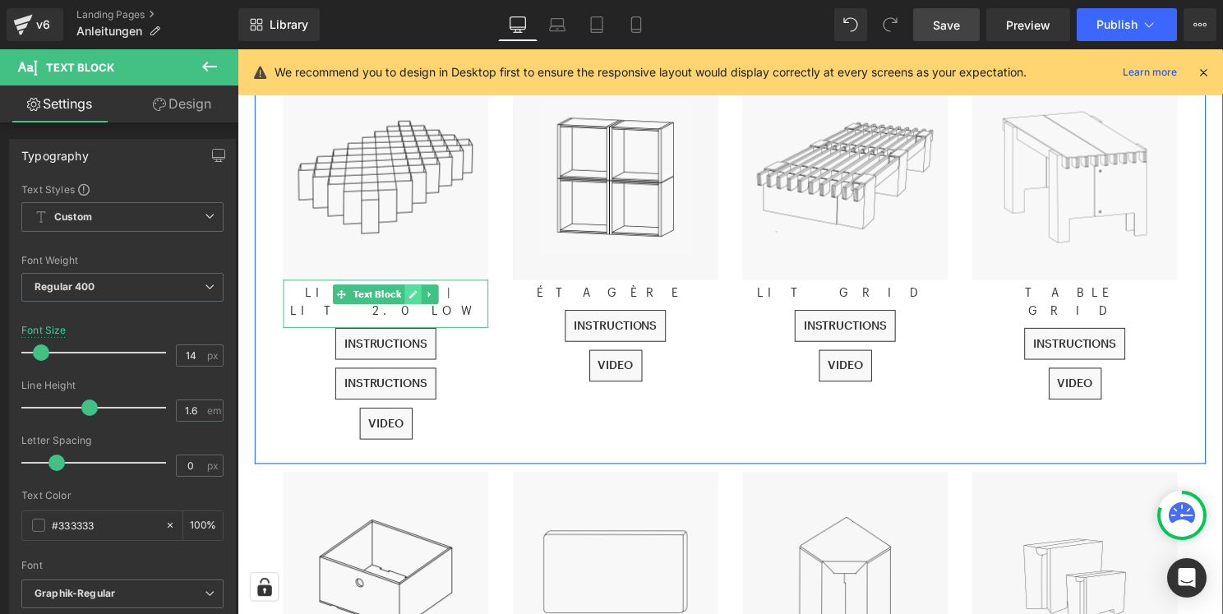
click at [412, 297] on icon at bounding box center [415, 297] width 8 height 8
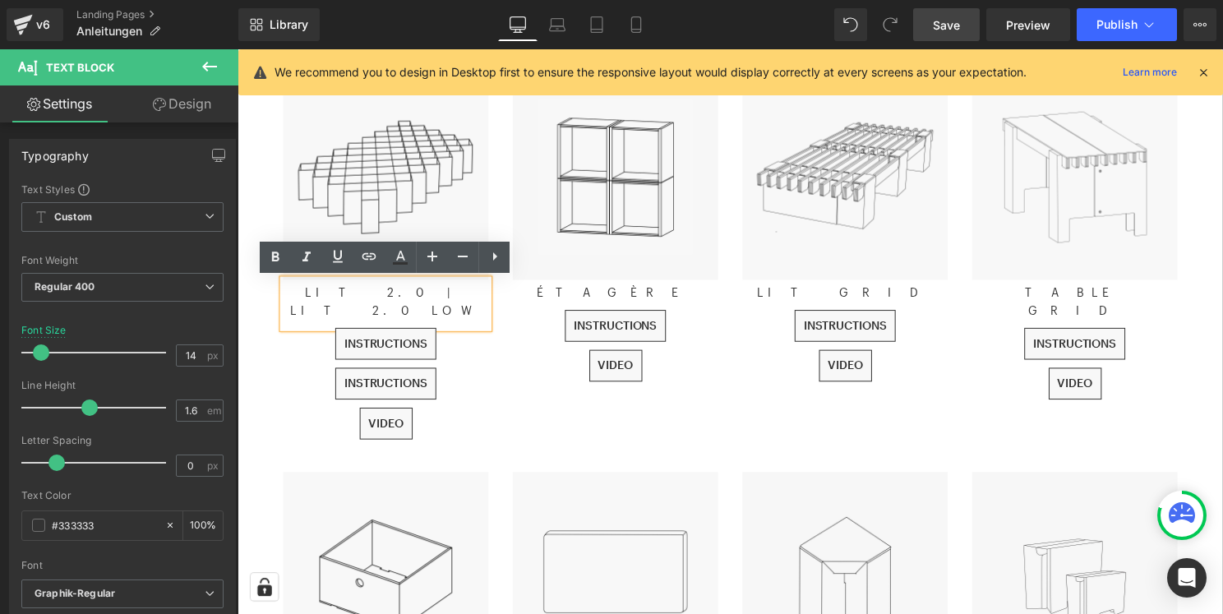
click at [412, 297] on p "LIT 2.0 | LIT 2.0 LOW" at bounding box center [386, 304] width 207 height 37
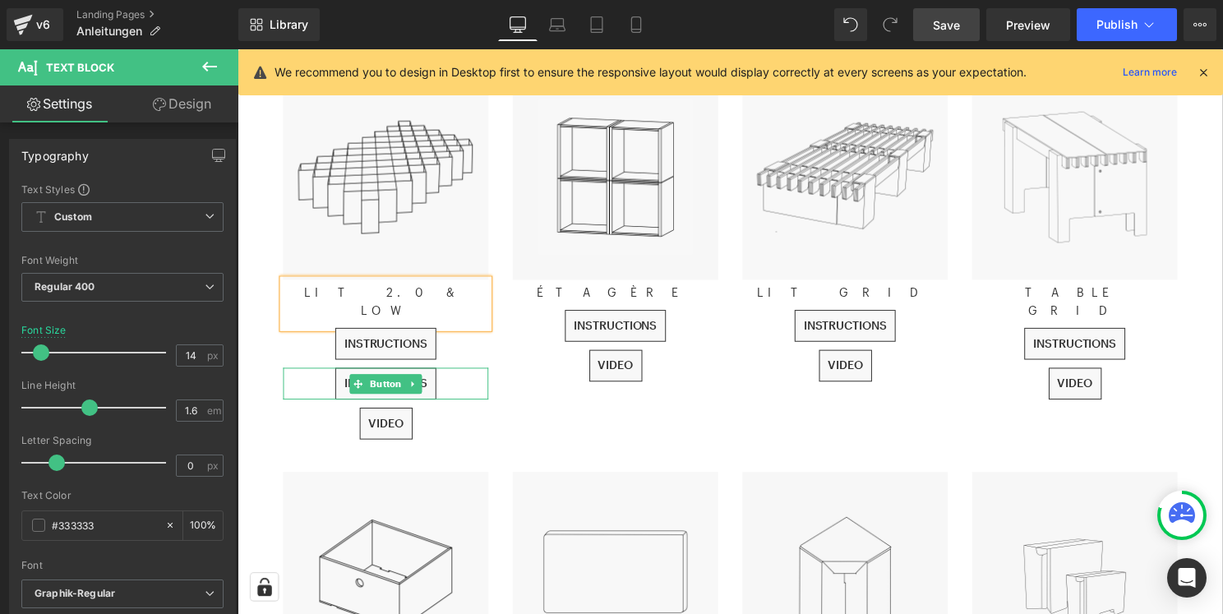
click at [474, 371] on div "INSTRUCTIONS" at bounding box center [386, 387] width 207 height 32
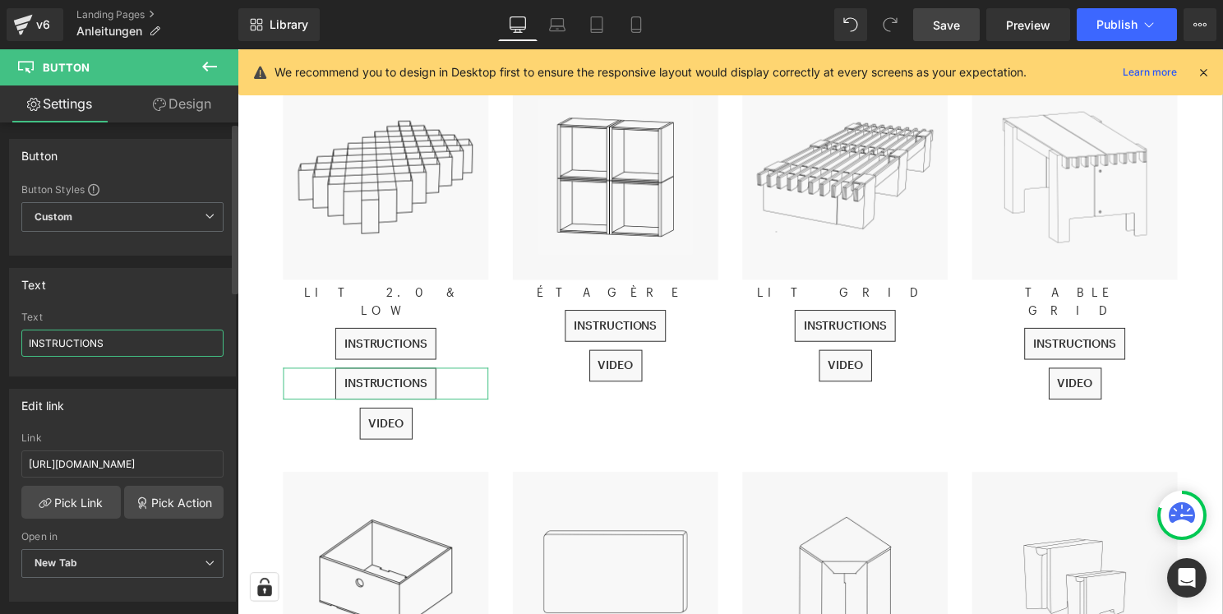
click at [128, 342] on input "INSTRUCTIONS" at bounding box center [122, 342] width 202 height 27
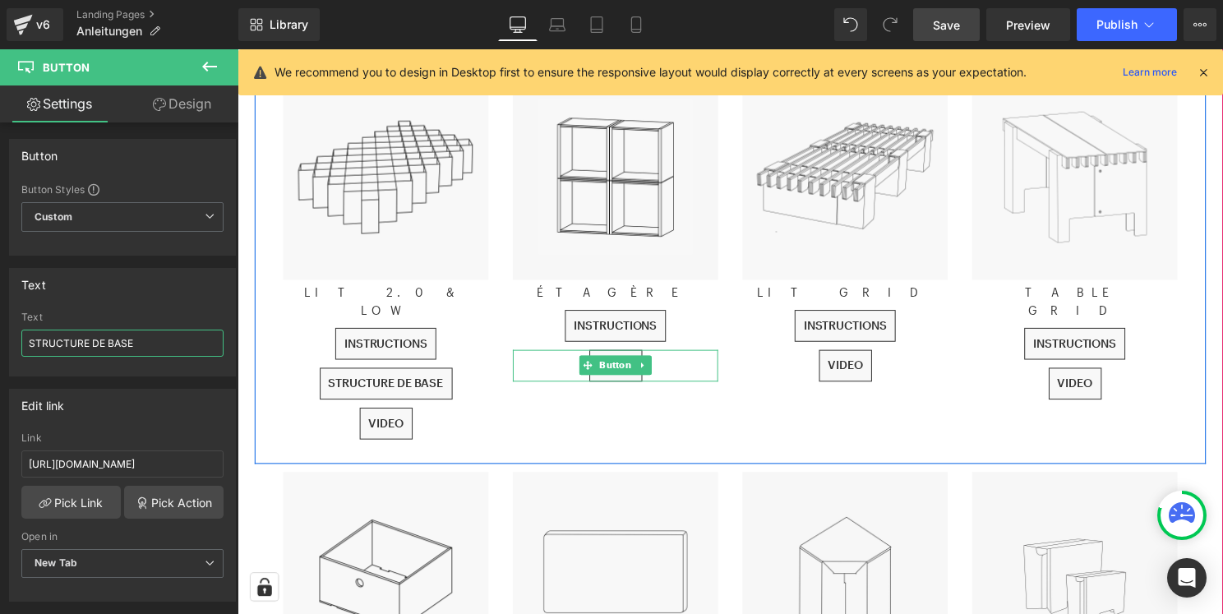
type input "STRUCTURE DE BASE"
click at [667, 403] on div "VIDEO" at bounding box center [618, 409] width 207 height 32
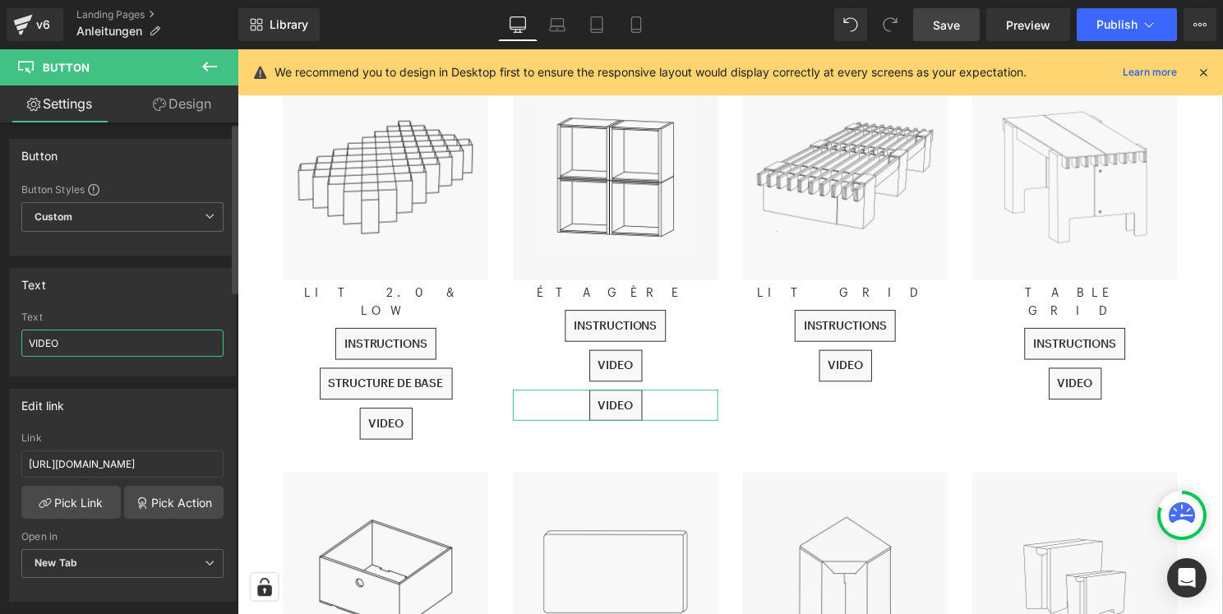
click at [84, 340] on input "VIDEO" at bounding box center [122, 342] width 202 height 27
click at [106, 465] on input "[URL][DOMAIN_NAME]" at bounding box center [122, 463] width 202 height 27
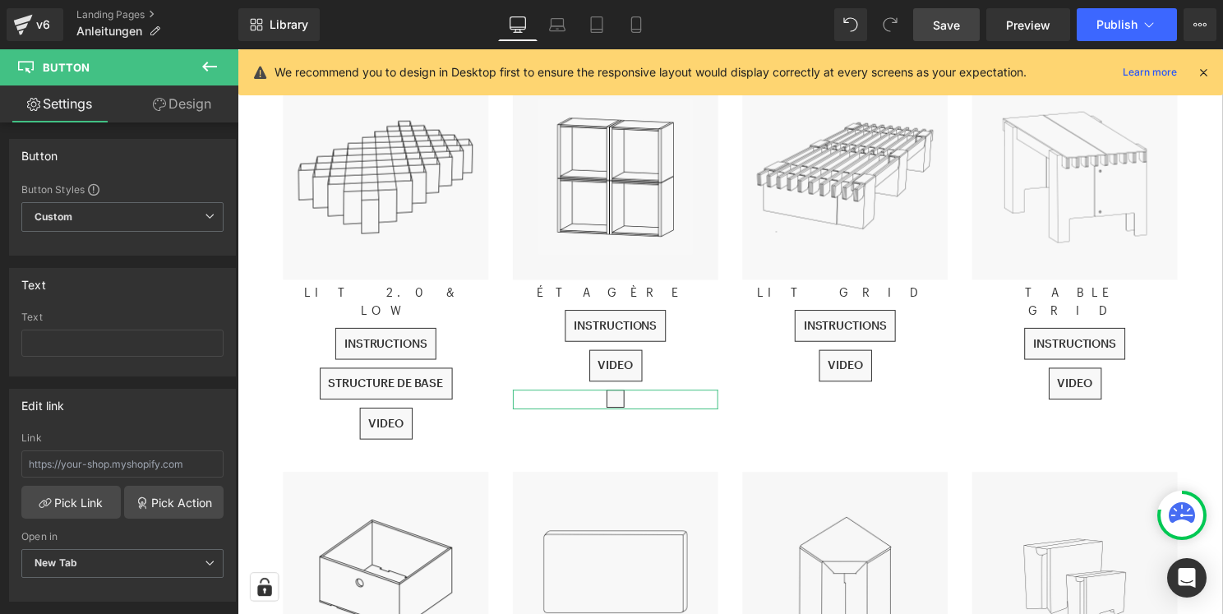
click at [188, 115] on link "Design" at bounding box center [181, 103] width 119 height 37
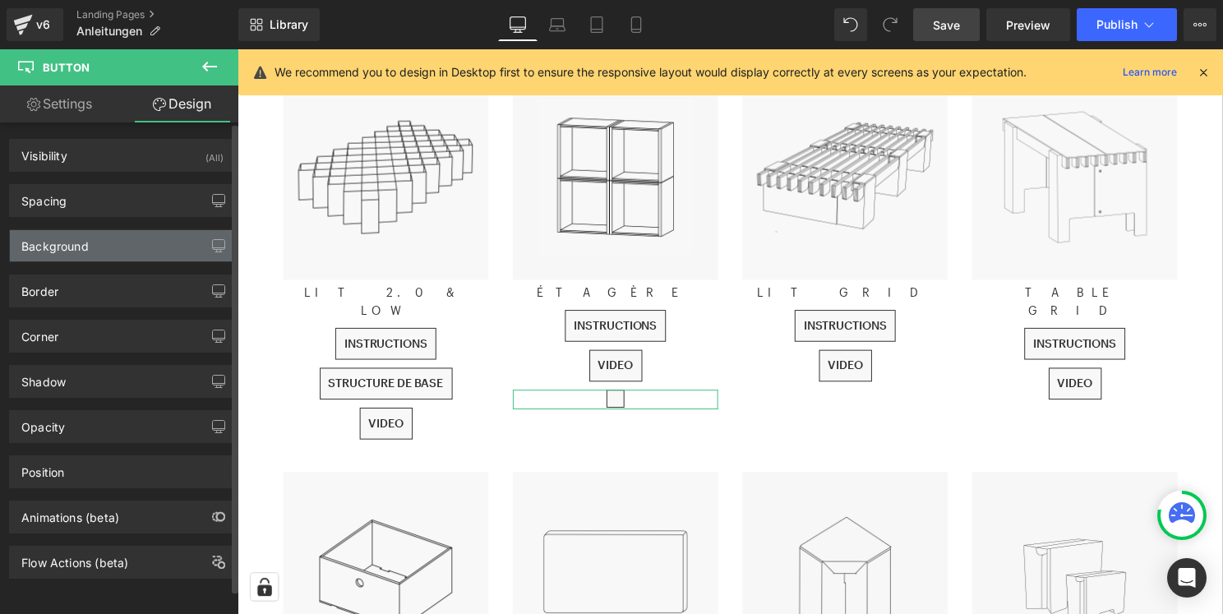
click at [121, 242] on div "Background" at bounding box center [122, 245] width 225 height 31
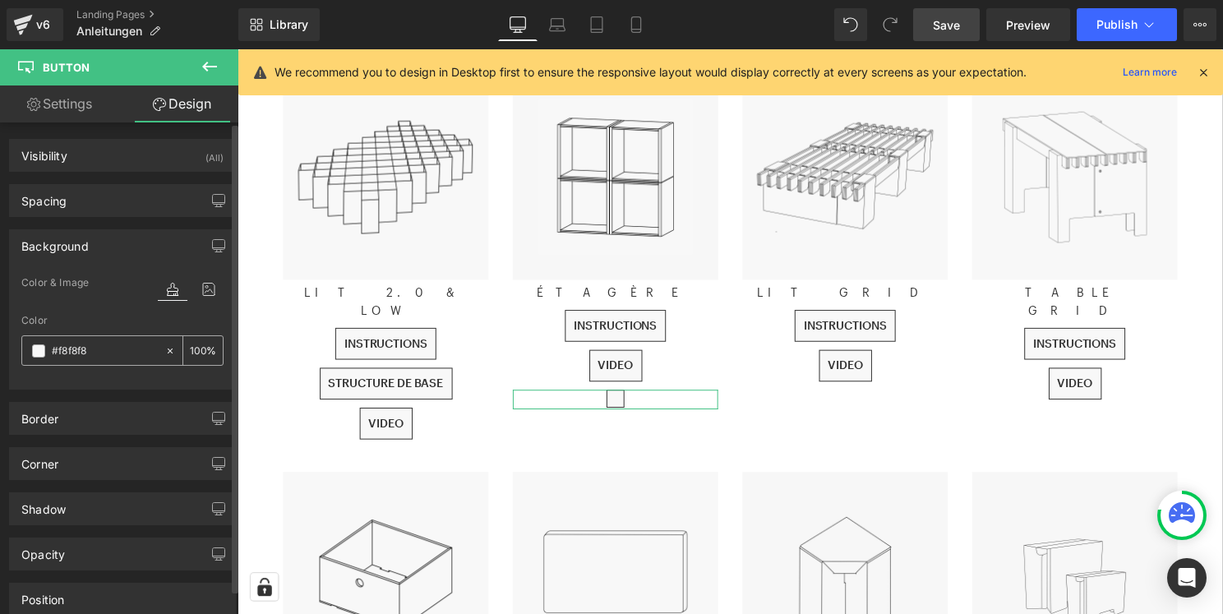
click at [119, 356] on input "#f8f8f8" at bounding box center [104, 351] width 105 height 18
type input "FFFFFF"
click at [115, 313] on div "Color & Image color" at bounding box center [122, 294] width 202 height 42
click at [133, 428] on div "Border" at bounding box center [122, 418] width 225 height 31
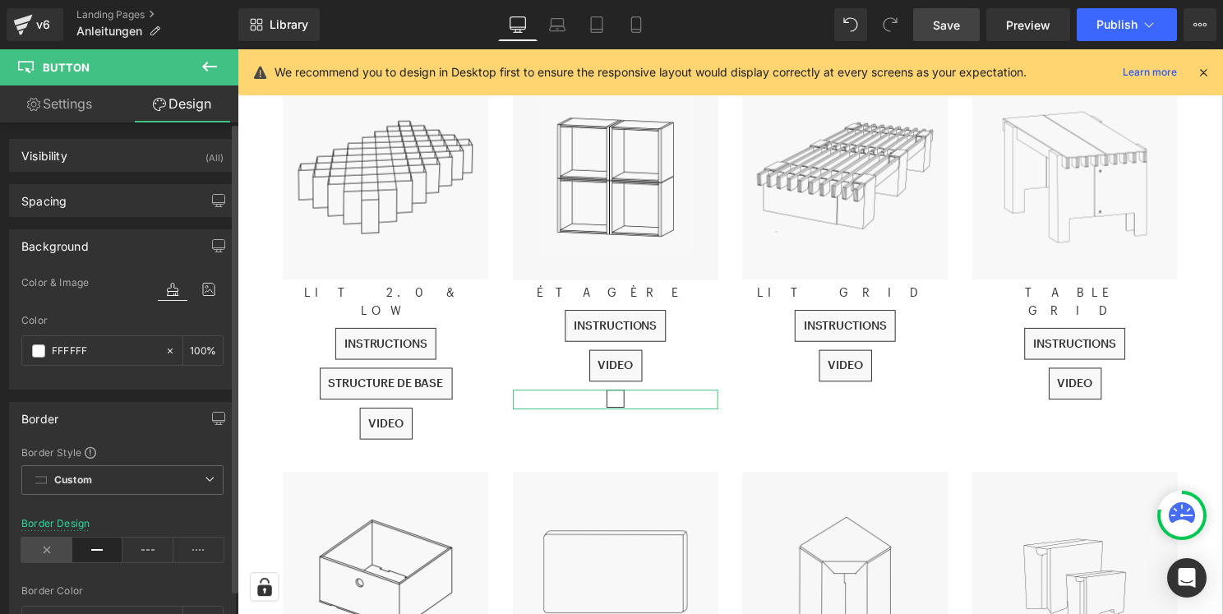
click at [44, 546] on icon at bounding box center [46, 549] width 51 height 25
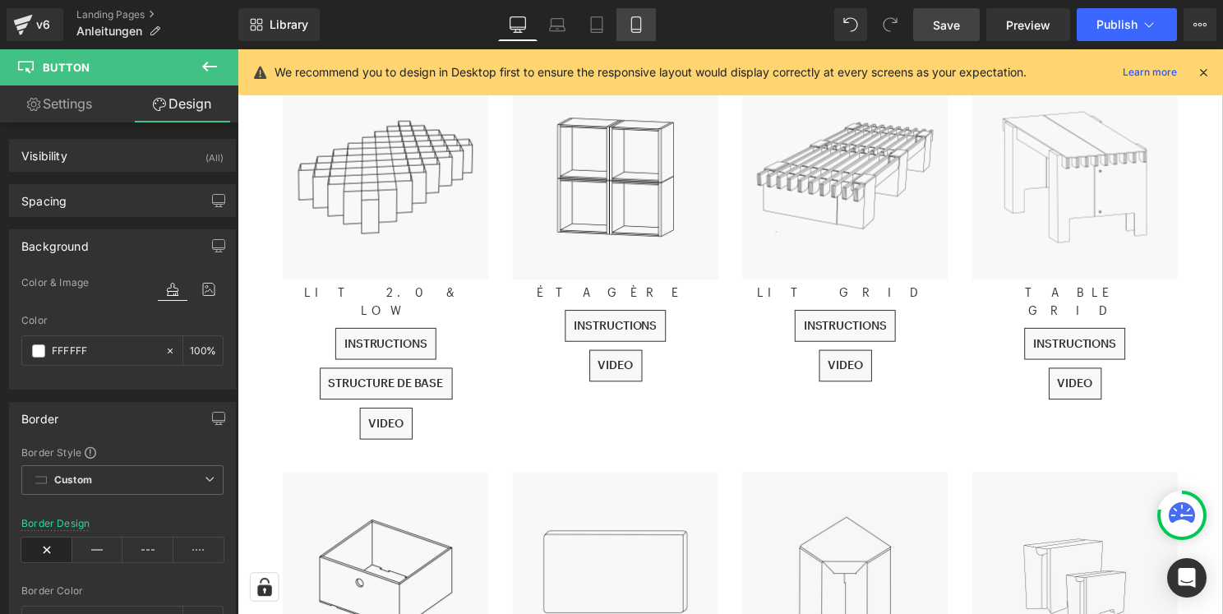
click at [647, 30] on link "Mobile" at bounding box center [635, 24] width 39 height 33
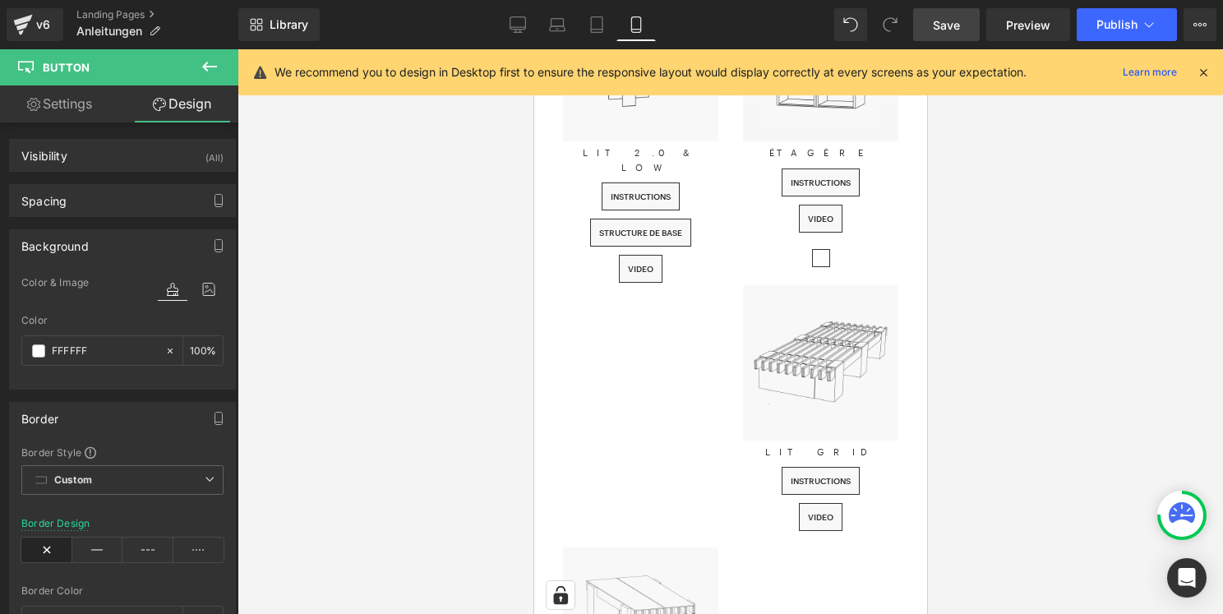
scroll to position [226, 0]
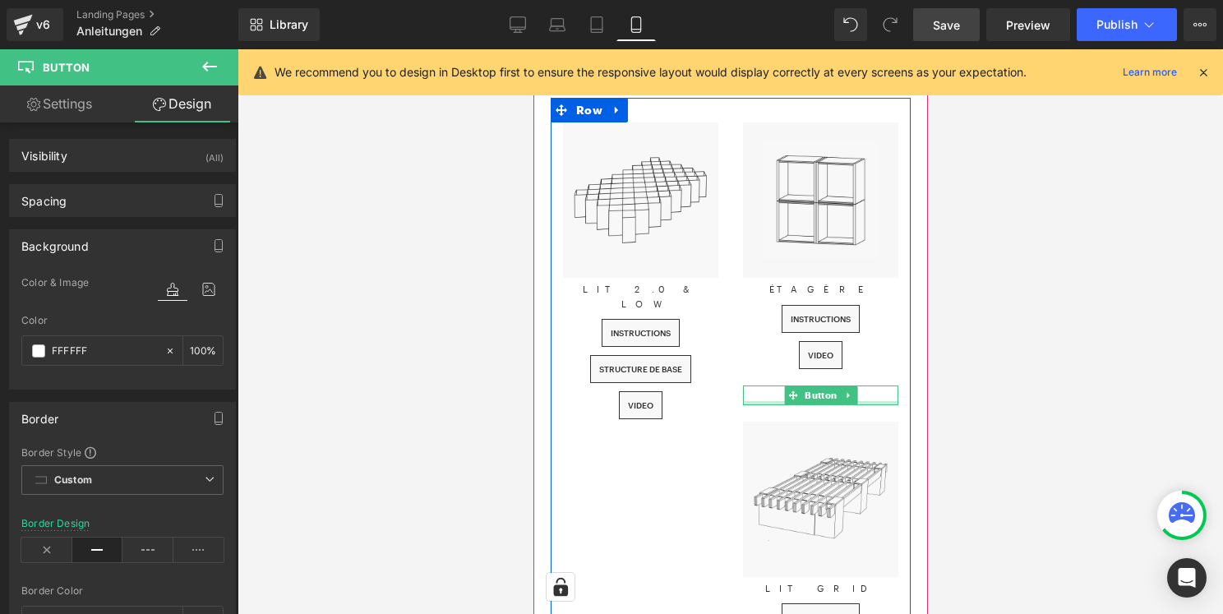
click at [865, 402] on div at bounding box center [819, 403] width 155 height 4
click at [877, 394] on div at bounding box center [819, 395] width 155 height 20
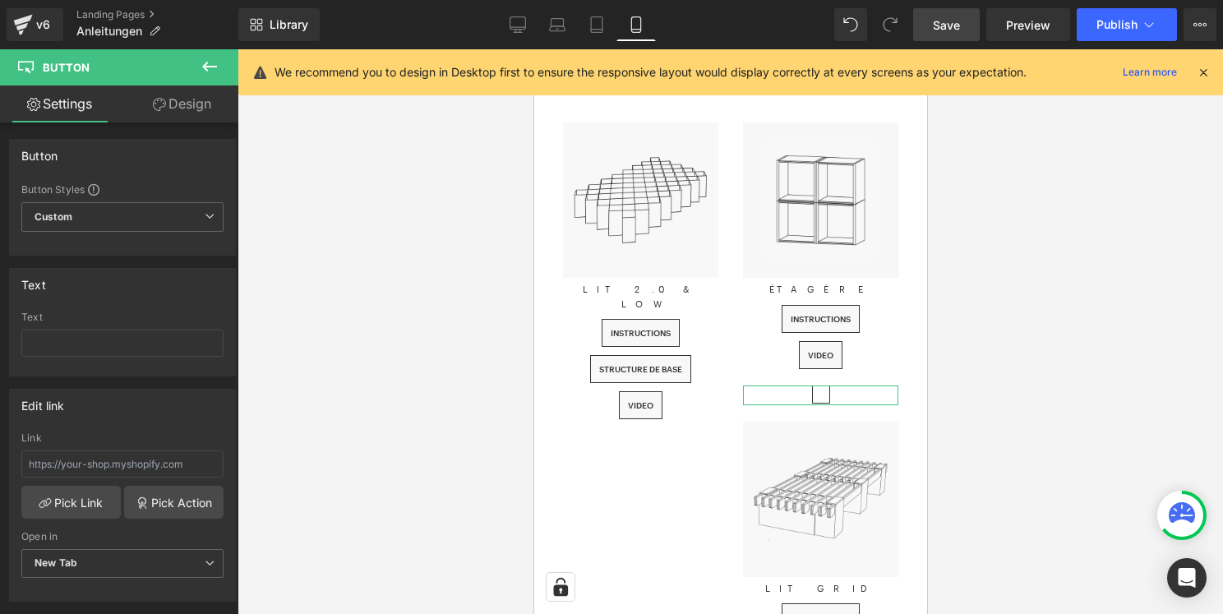
click at [187, 104] on link "Design" at bounding box center [181, 103] width 119 height 37
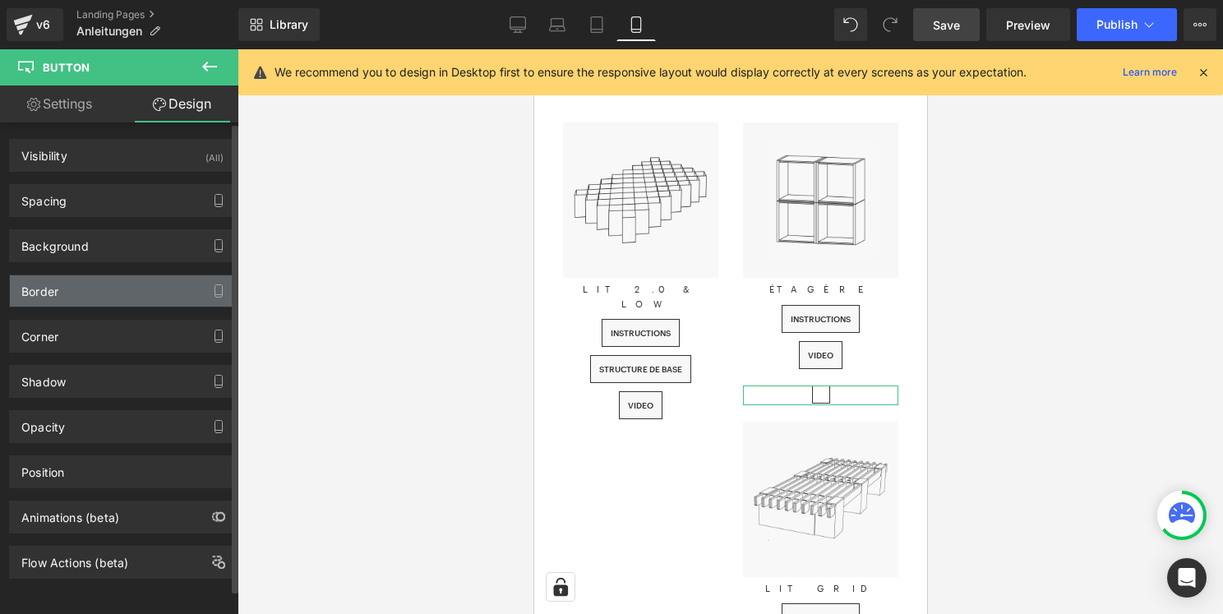
click at [126, 288] on div "Border" at bounding box center [122, 290] width 225 height 31
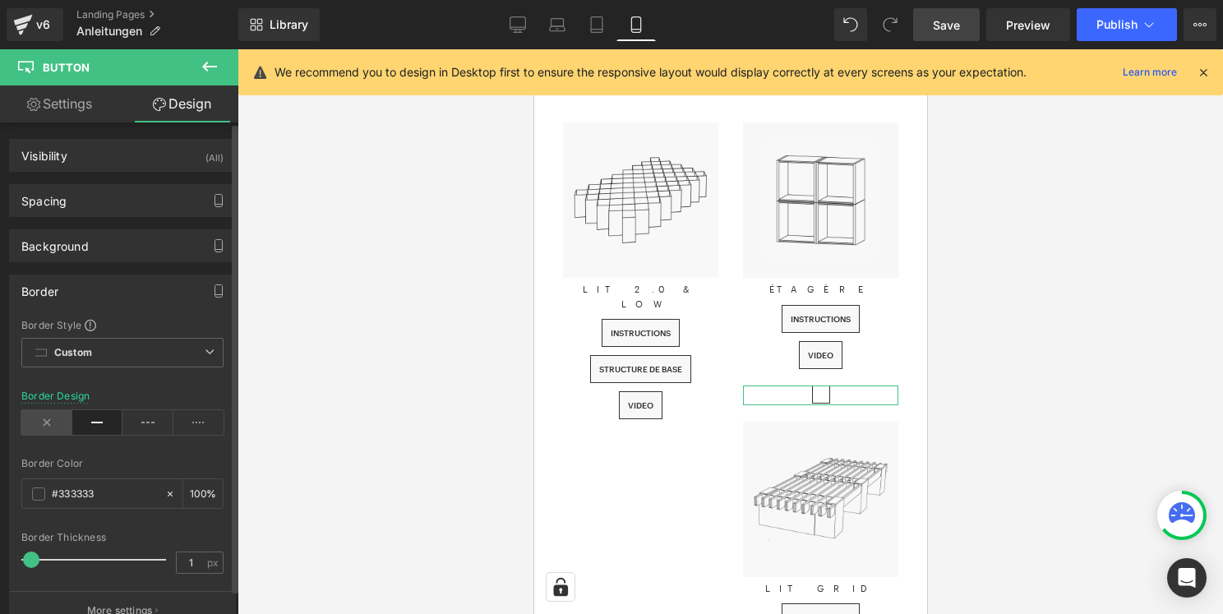
click at [44, 426] on icon at bounding box center [46, 422] width 51 height 25
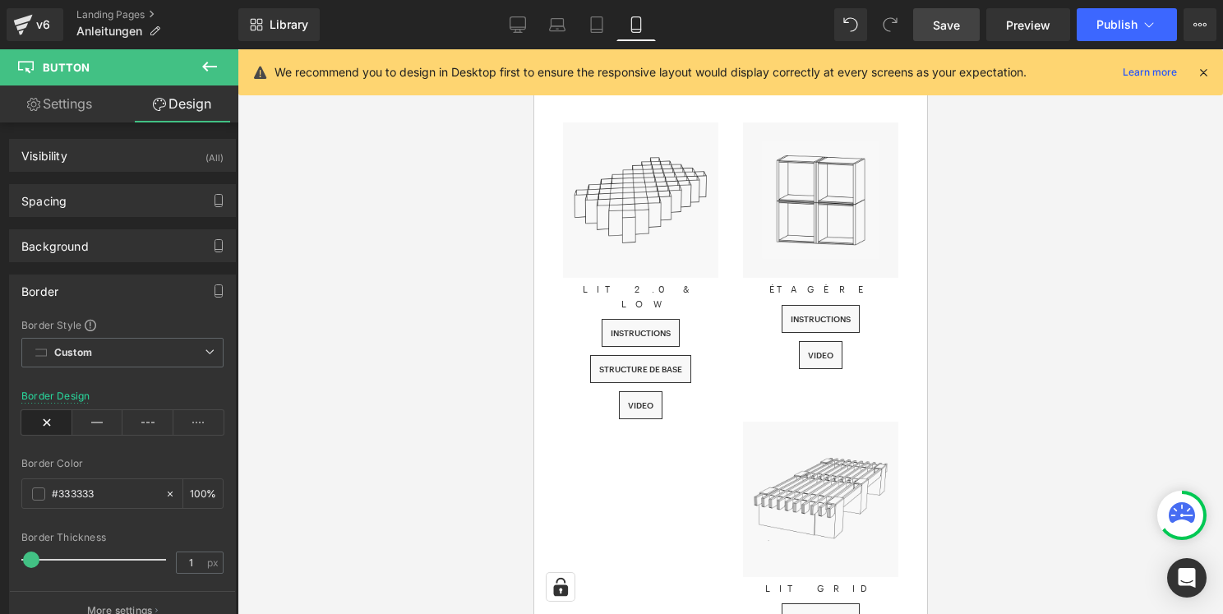
click at [940, 16] on span "Save" at bounding box center [946, 24] width 27 height 17
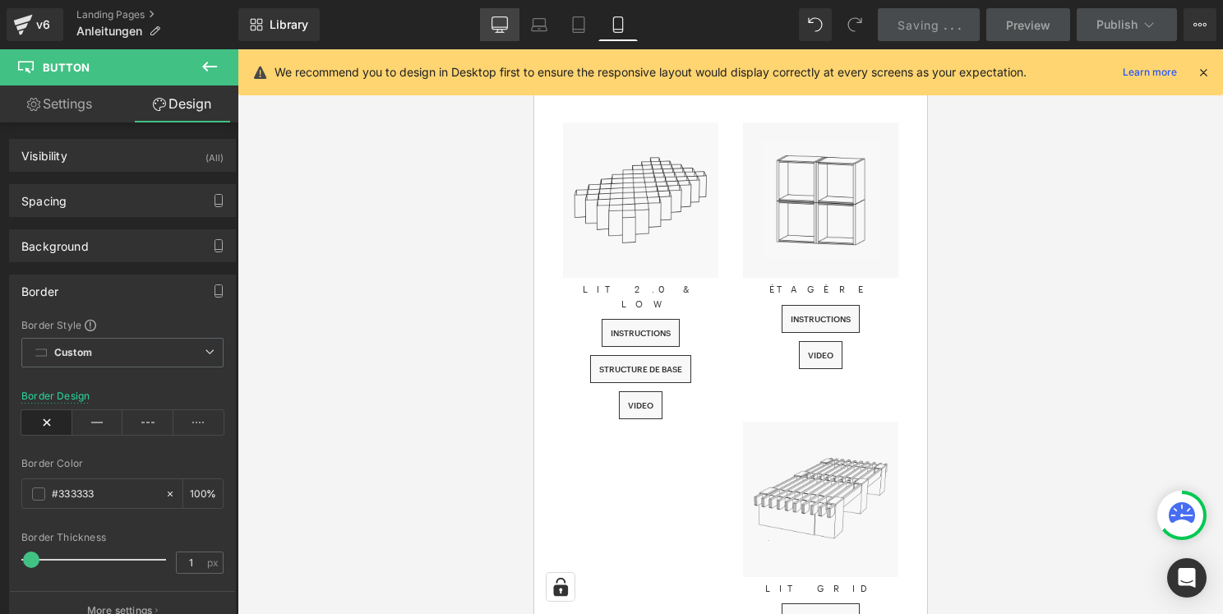
click at [509, 26] on link "Desktop" at bounding box center [499, 24] width 39 height 33
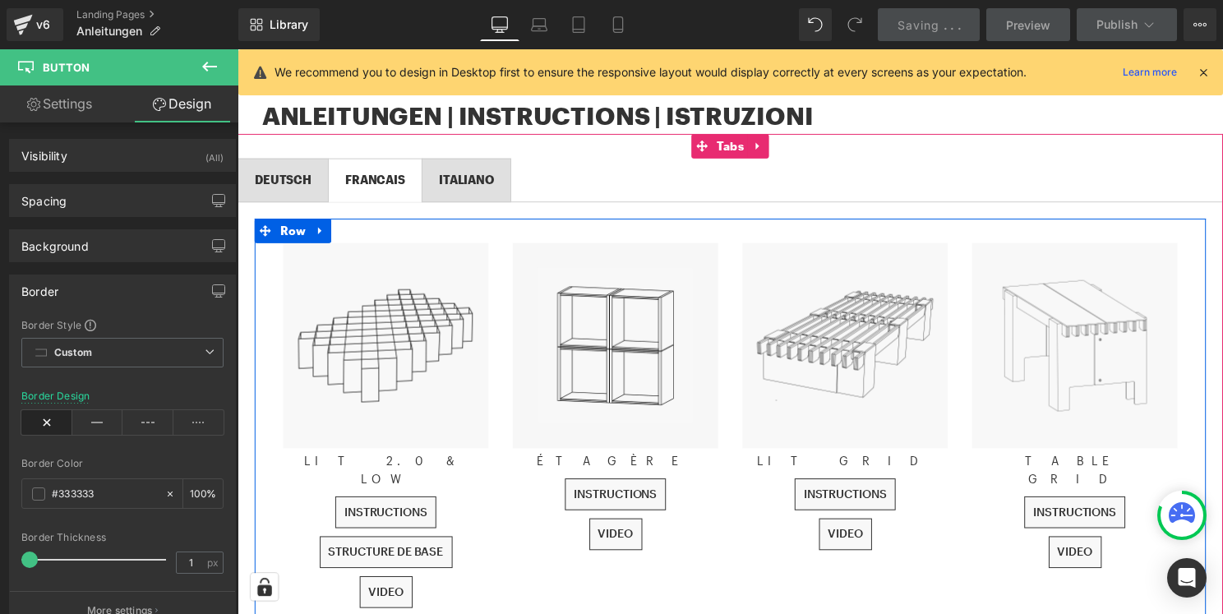
scroll to position [0, 0]
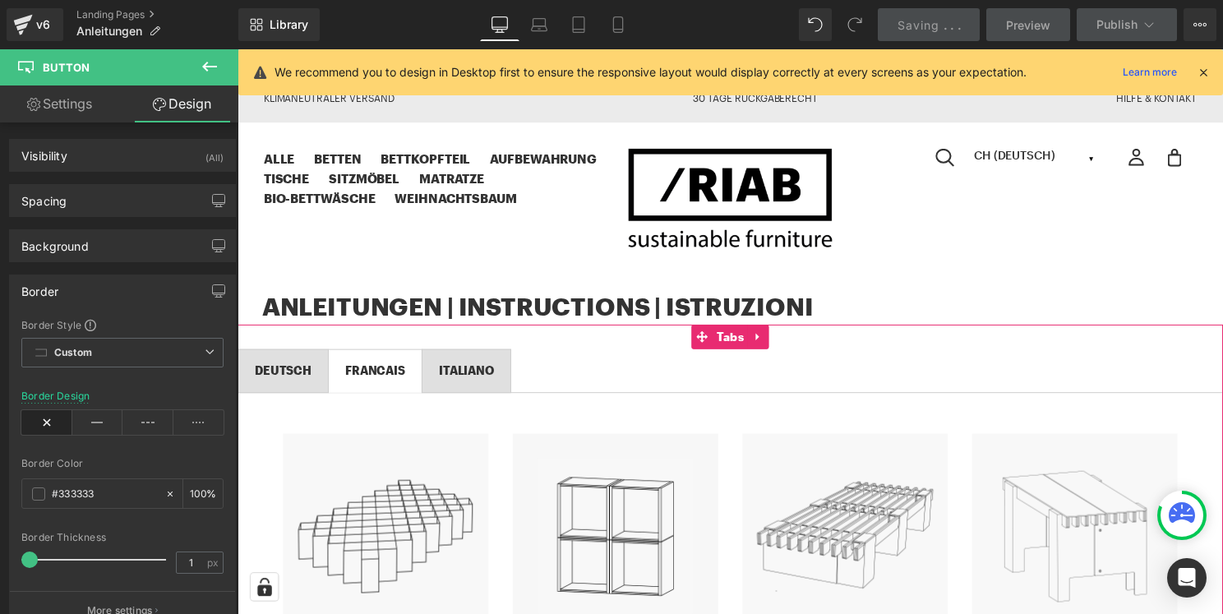
click at [508, 364] on span "ITALIANO Text Block" at bounding box center [468, 373] width 89 height 43
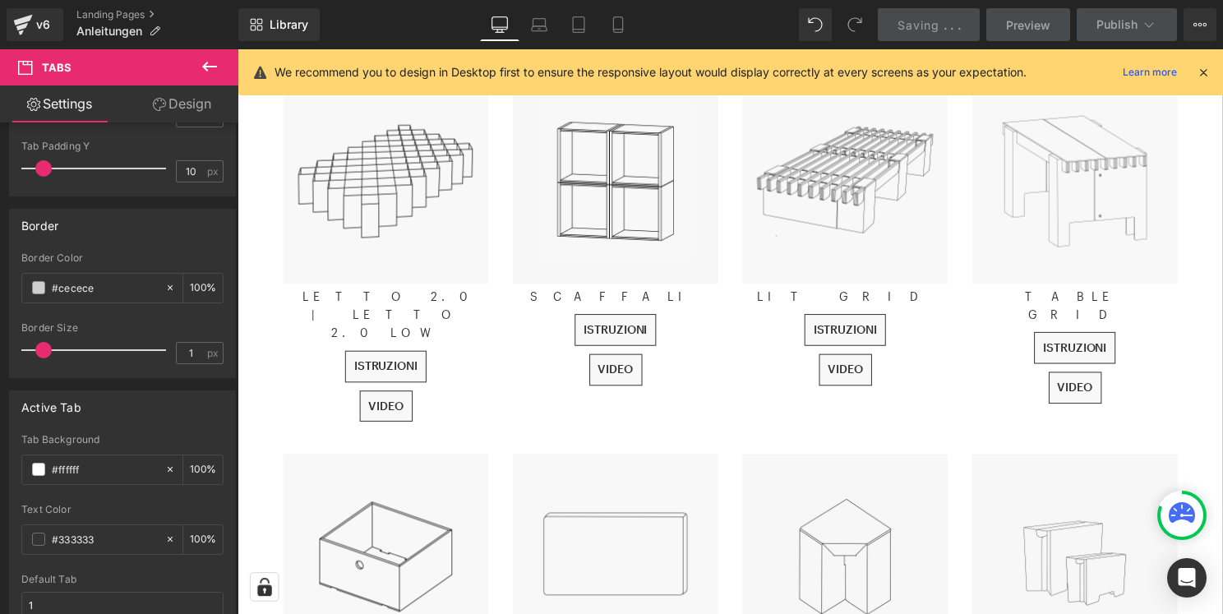
scroll to position [407, 0]
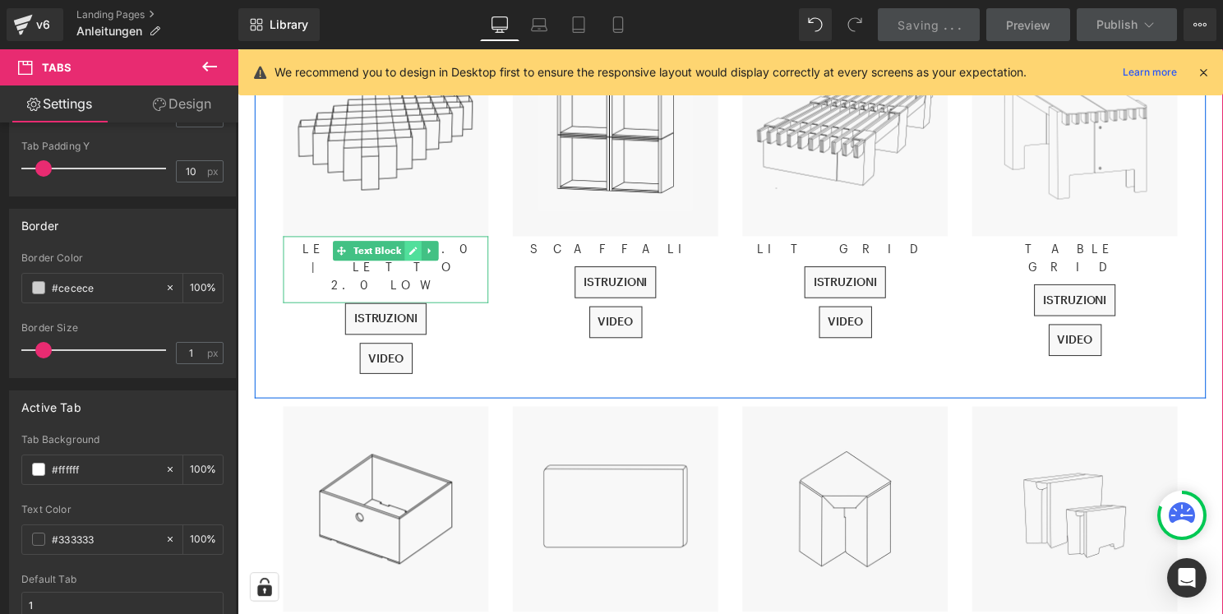
click at [418, 252] on icon at bounding box center [414, 252] width 9 height 10
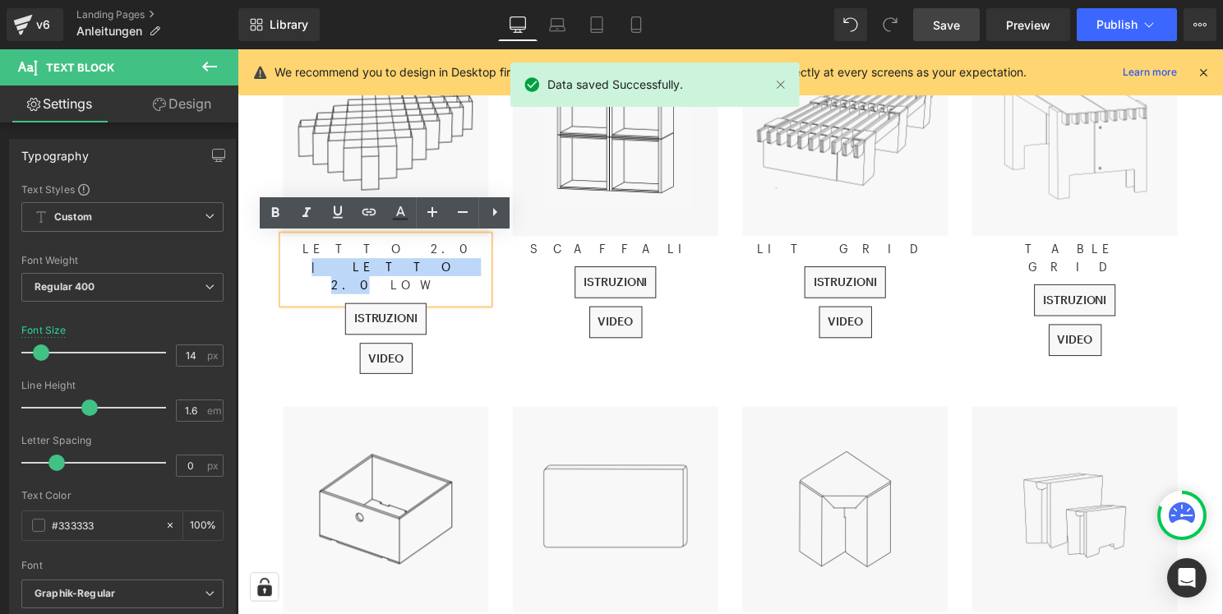
drag, startPoint x: 430, startPoint y: 253, endPoint x: 371, endPoint y: 254, distance: 59.2
click at [371, 254] on p "LETTO 2.0 | LETTO 2.0 LOW" at bounding box center [386, 269] width 207 height 55
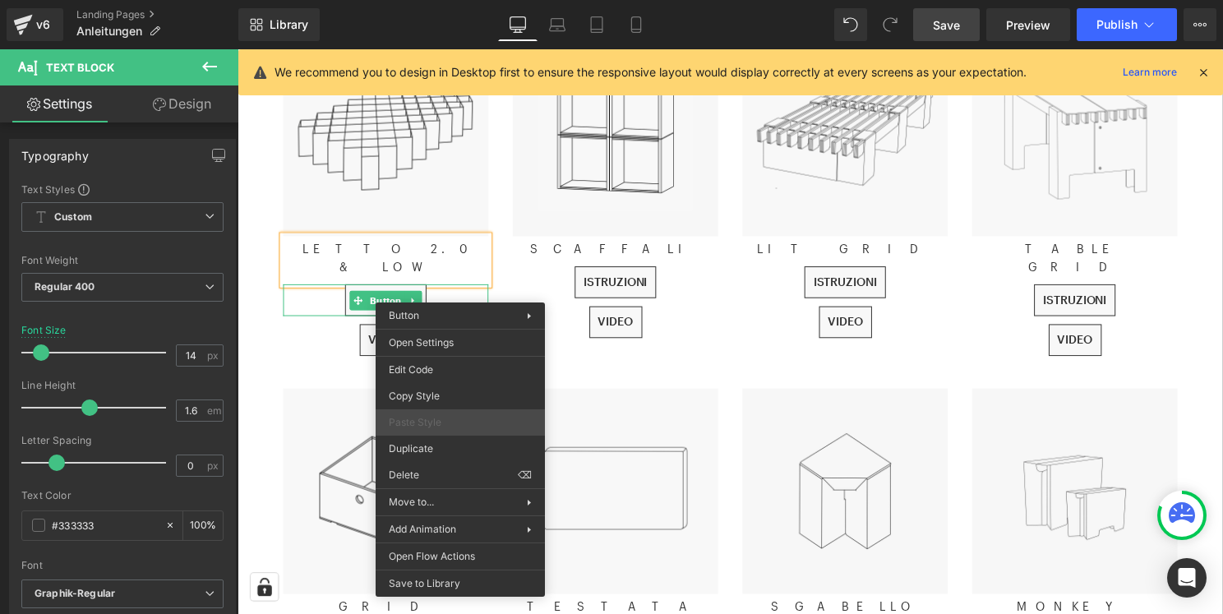
click at [435, 435] on div "Paste Style" at bounding box center [459, 422] width 169 height 26
drag, startPoint x: 435, startPoint y: 435, endPoint x: 435, endPoint y: 448, distance: 13.2
click at [435, 448] on div "Edit Code Copy Style Paste Style Duplicate Delete ⌫" at bounding box center [459, 422] width 169 height 132
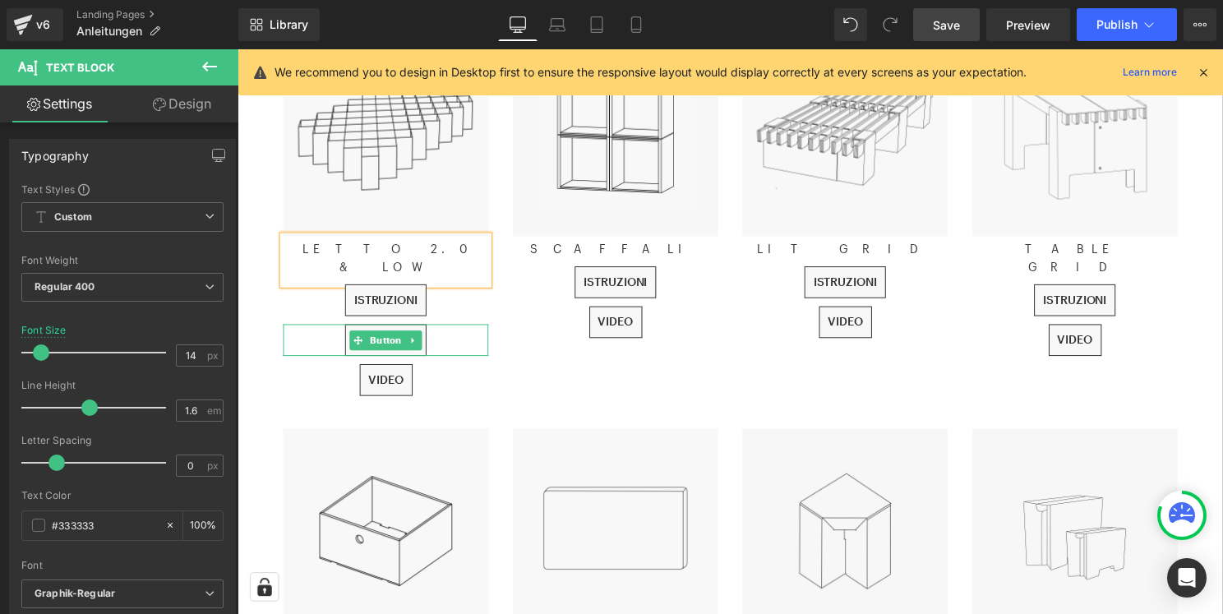
click at [448, 326] on div "istruzioni" at bounding box center [386, 342] width 207 height 32
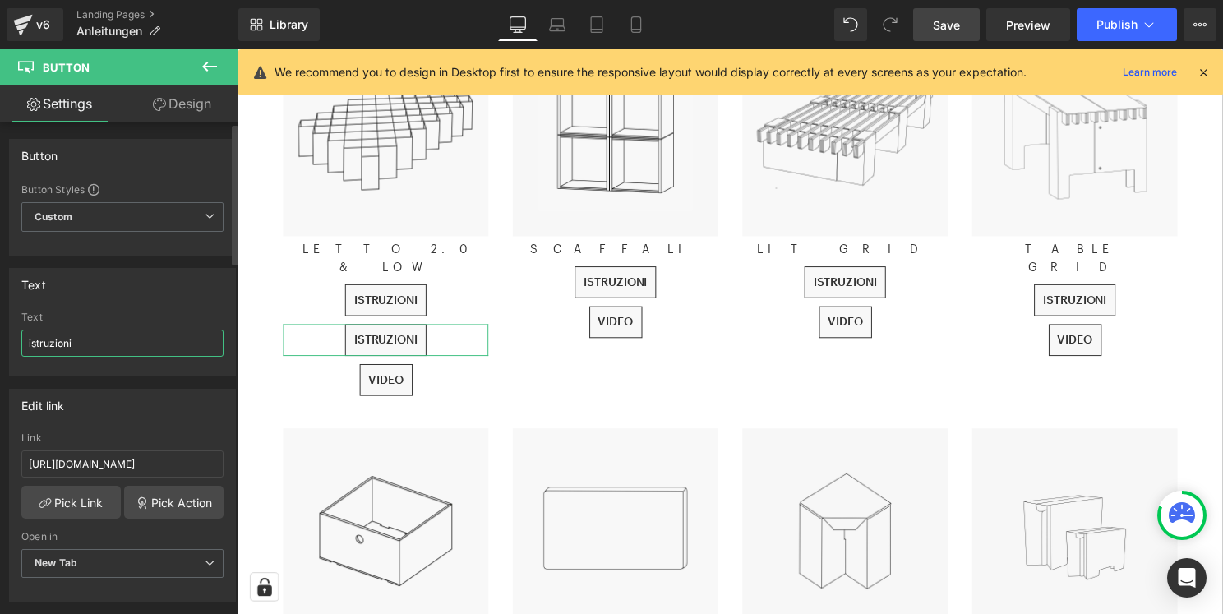
click at [108, 342] on input "istruzioni" at bounding box center [122, 342] width 202 height 27
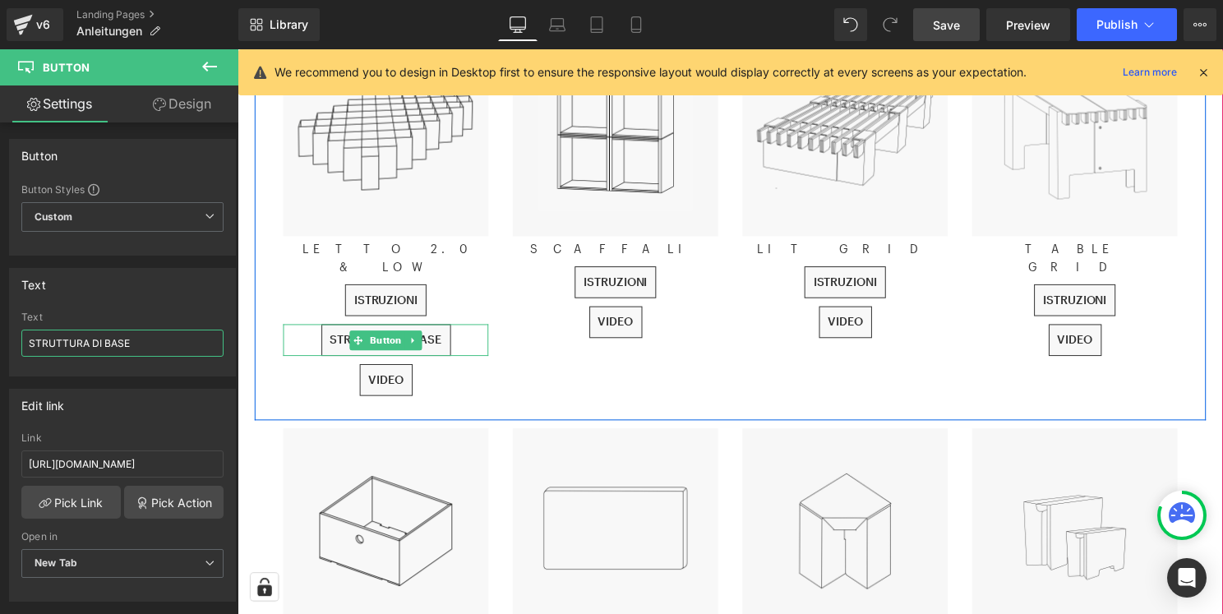
type input "STRUTTURA DI BASE"
click at [472, 326] on div "STRUTTURA DI BASE" at bounding box center [386, 342] width 207 height 32
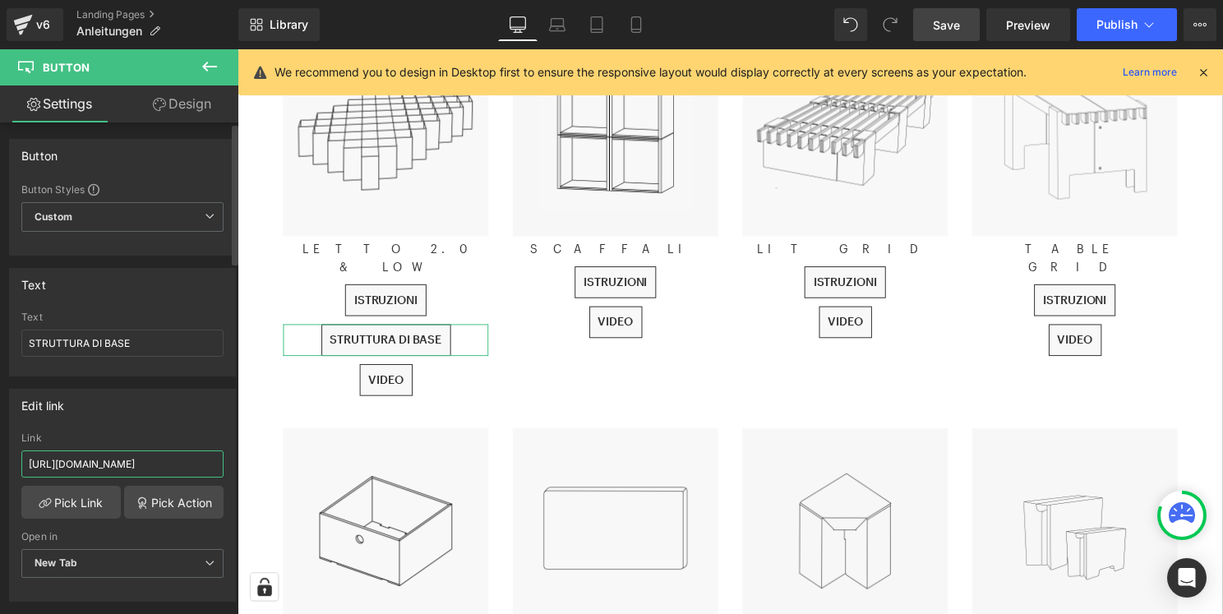
click at [139, 458] on input "[URL][DOMAIN_NAME]" at bounding box center [122, 463] width 202 height 27
paste input "GRUNDAUFBAU_BETT_2.0_IT_2025-V1.pdf?v=1755244314"
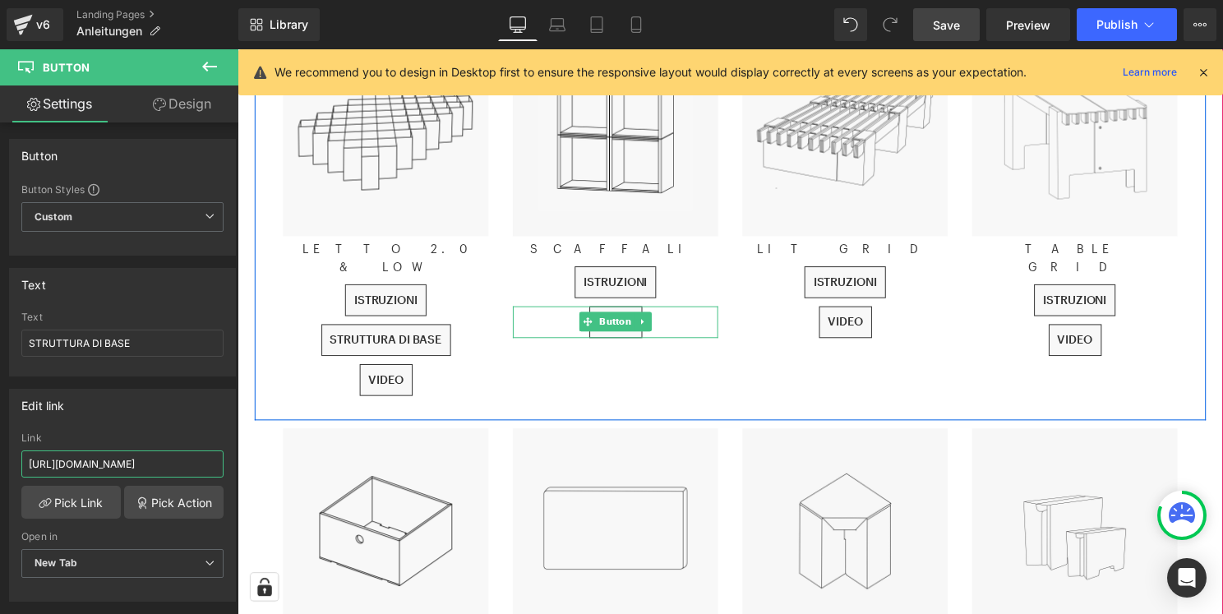
type input "[URL][DOMAIN_NAME]"
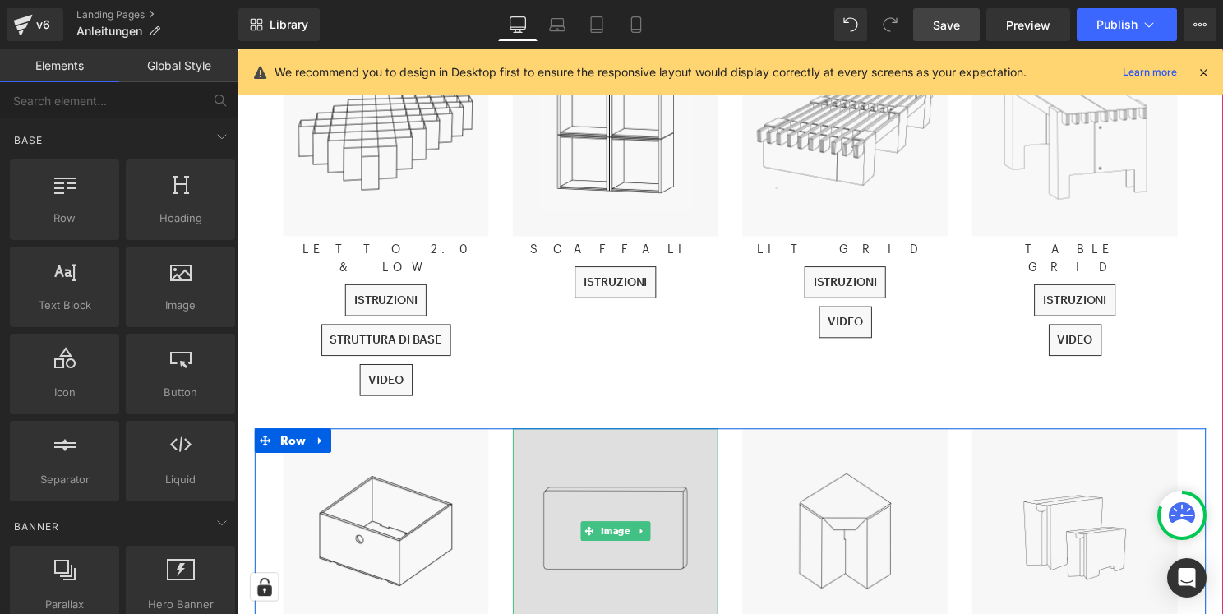
drag, startPoint x: 877, startPoint y: 540, endPoint x: 648, endPoint y: 486, distance: 235.4
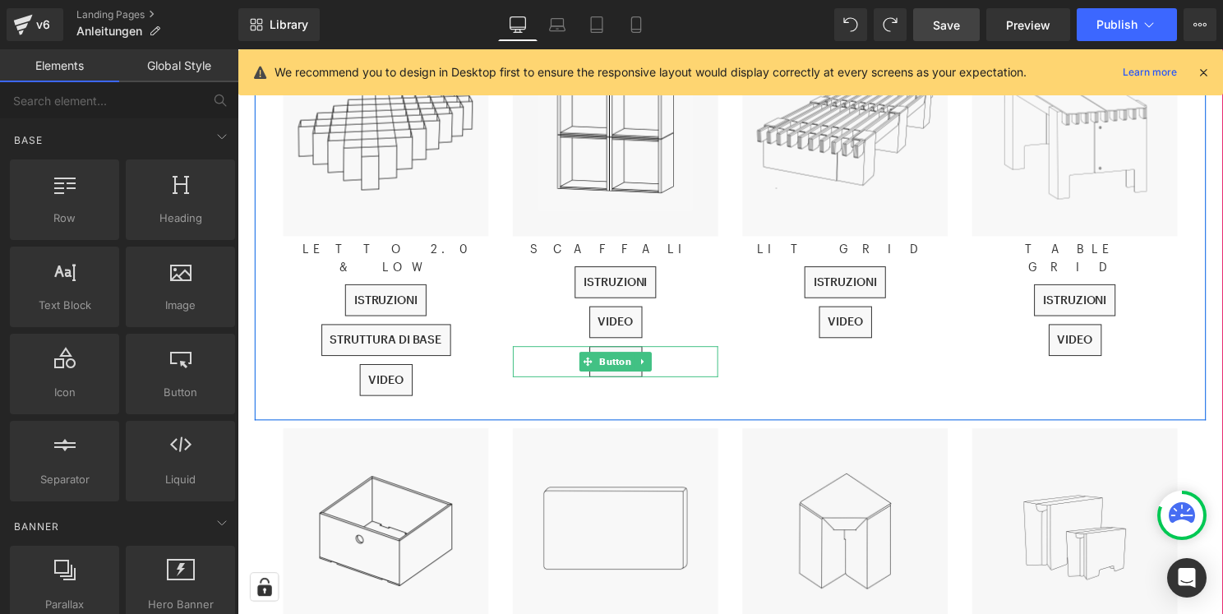
click at [677, 366] on div "VIDEO" at bounding box center [618, 364] width 207 height 32
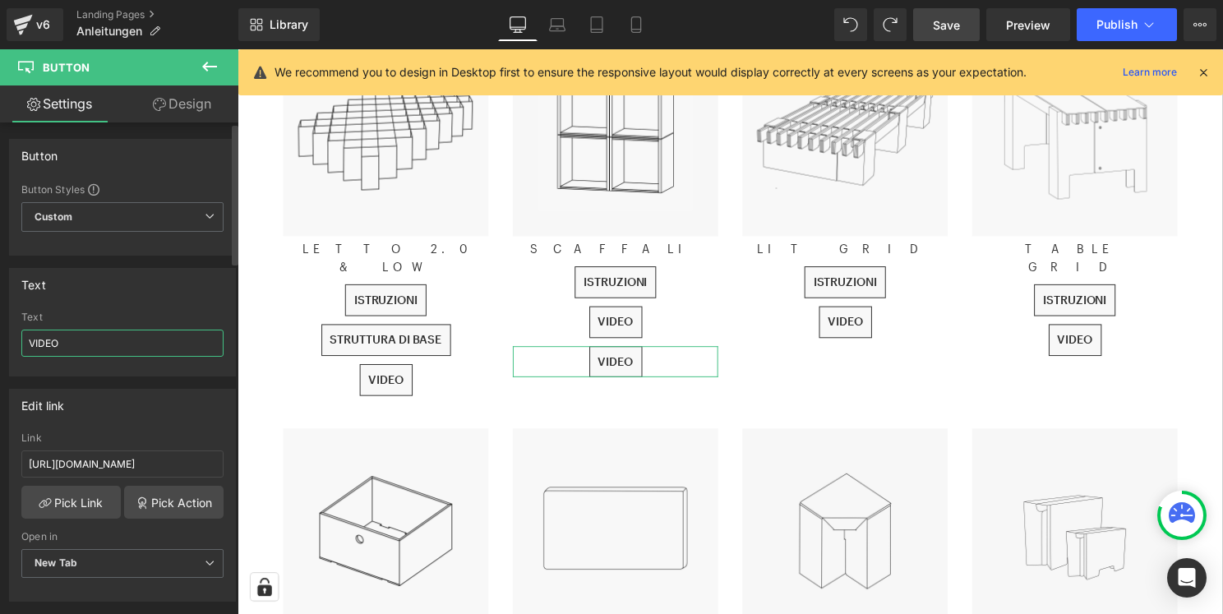
click at [90, 348] on input "VIDEO" at bounding box center [122, 342] width 202 height 27
click at [145, 457] on input "[URL][DOMAIN_NAME]" at bounding box center [122, 463] width 202 height 27
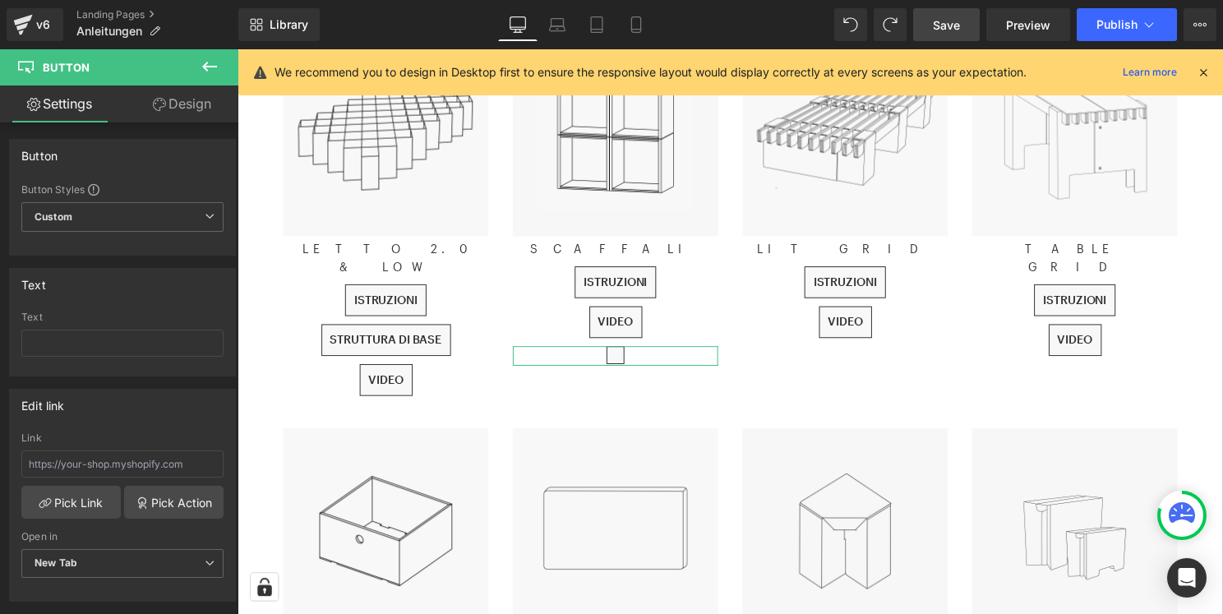
click at [190, 105] on link "Design" at bounding box center [181, 103] width 119 height 37
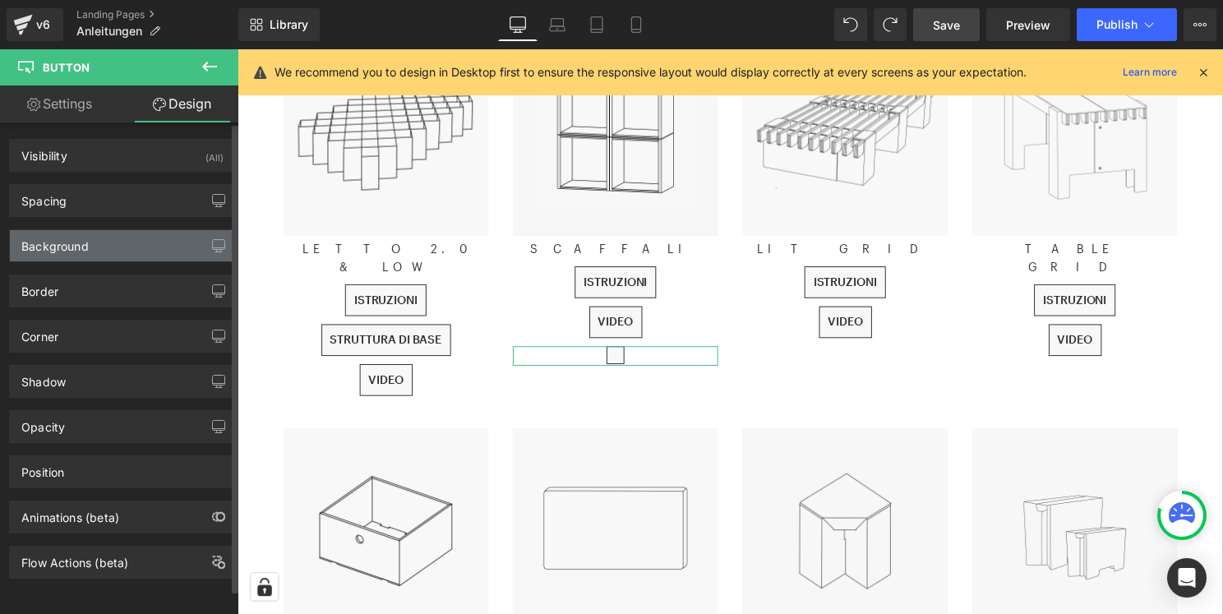
click at [136, 237] on div "Background" at bounding box center [122, 245] width 225 height 31
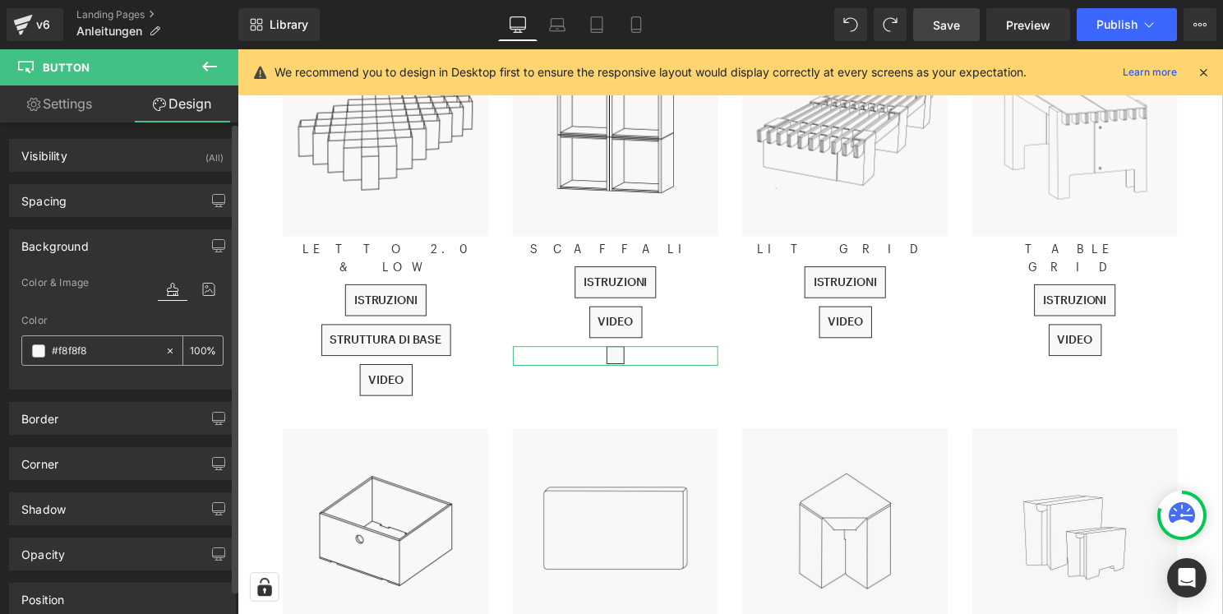
click at [99, 354] on input "#f8f8f8" at bounding box center [104, 351] width 105 height 18
type input "FFFFFF"
click at [122, 415] on div "Border" at bounding box center [122, 418] width 225 height 31
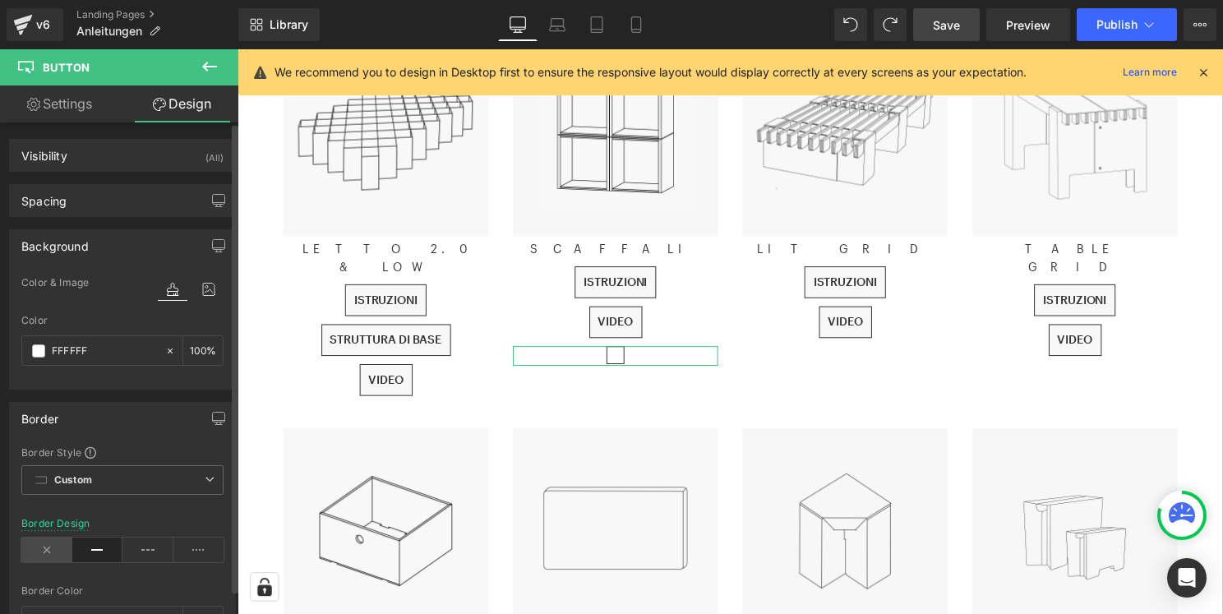
click at [40, 554] on icon at bounding box center [46, 549] width 51 height 25
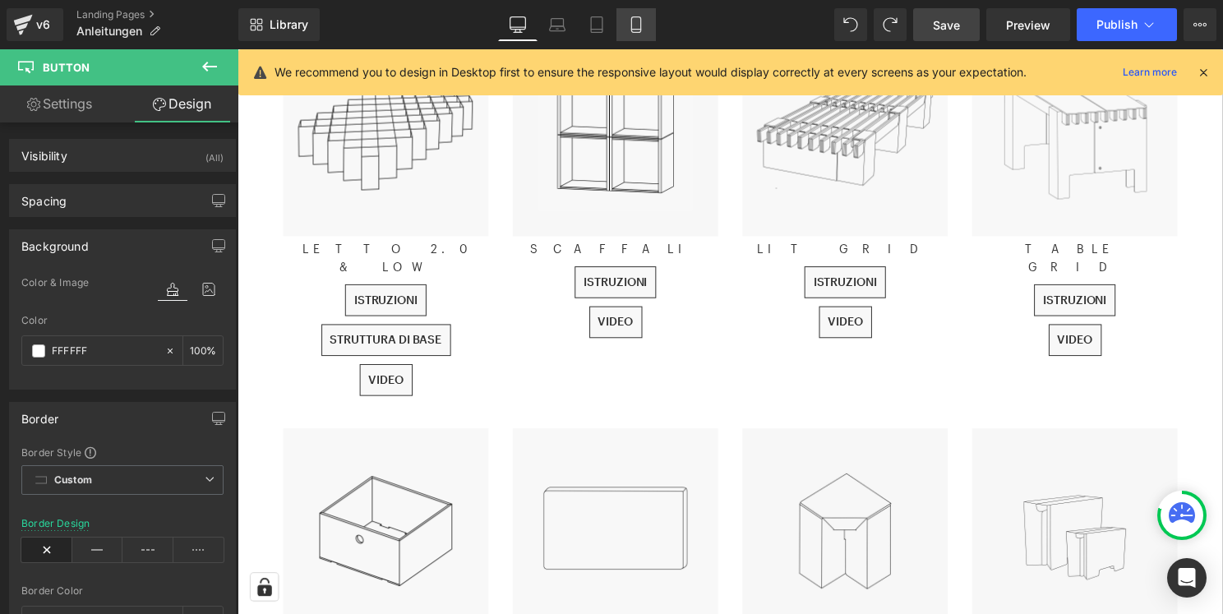
click at [639, 25] on icon at bounding box center [636, 24] width 16 height 16
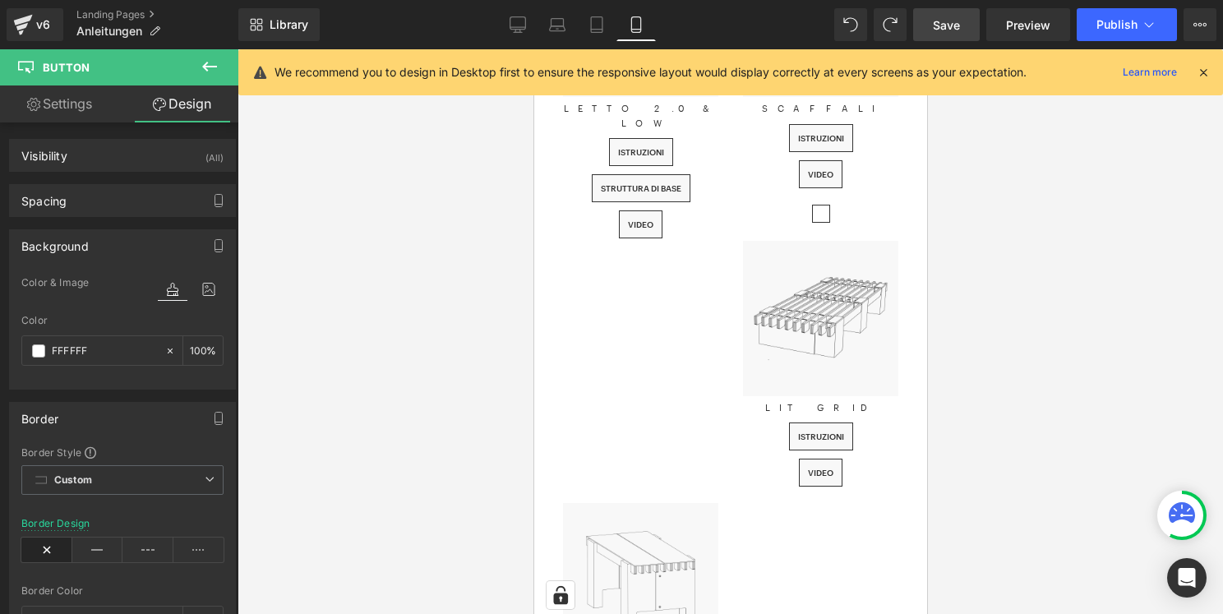
scroll to position [270, 0]
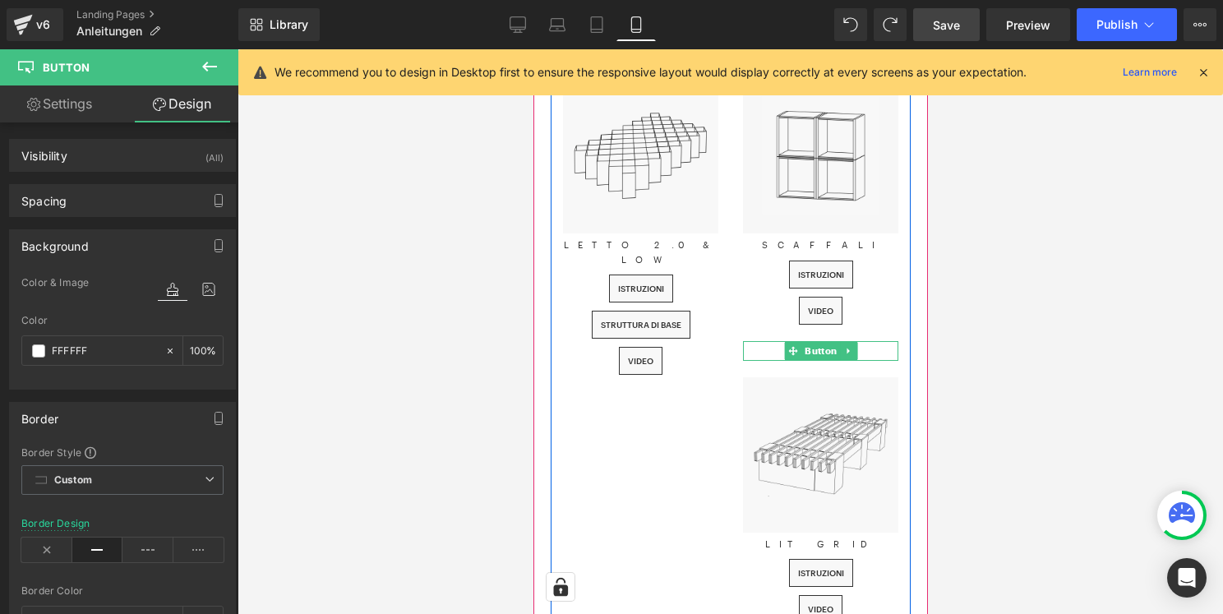
click at [865, 352] on div at bounding box center [819, 351] width 155 height 20
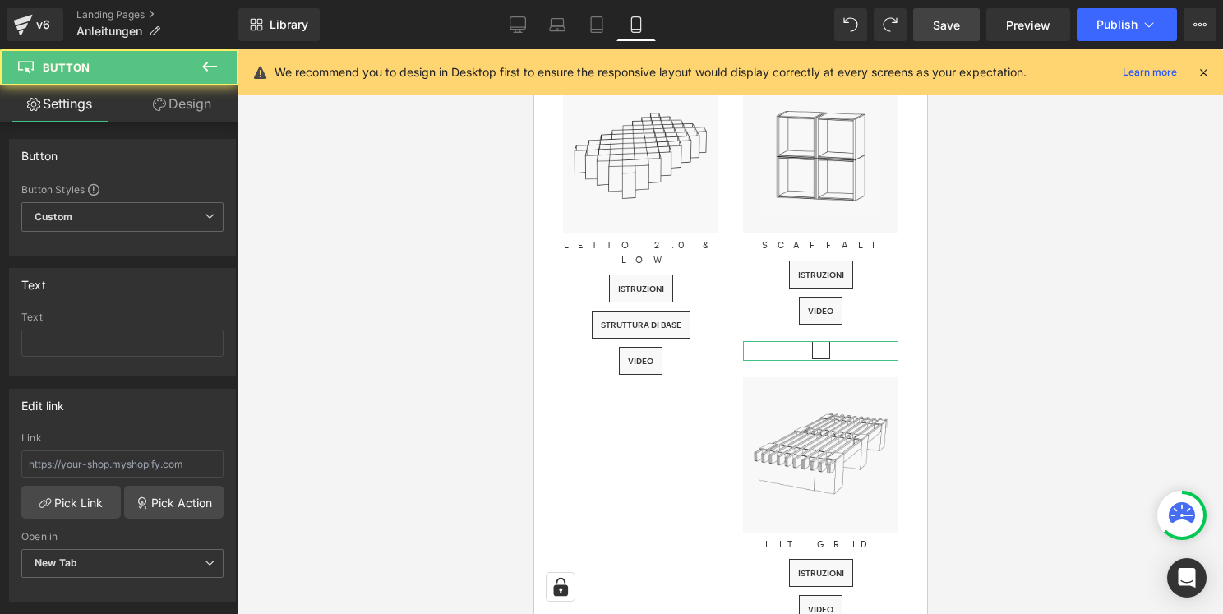
click at [184, 115] on link "Design" at bounding box center [181, 103] width 119 height 37
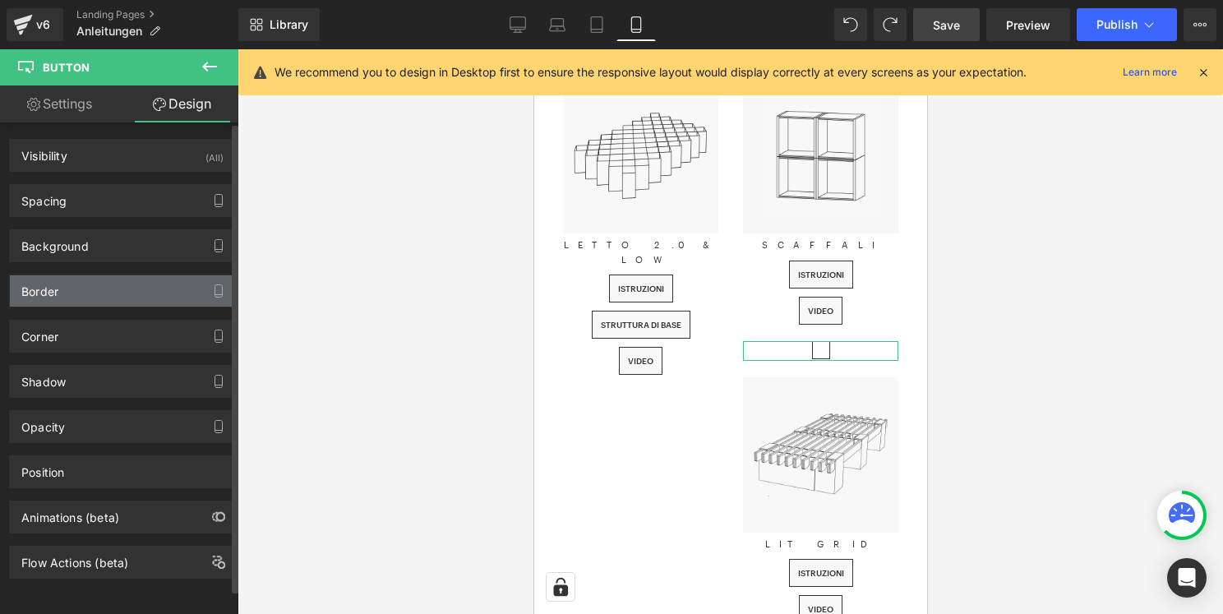
click at [135, 296] on div "Border" at bounding box center [122, 290] width 225 height 31
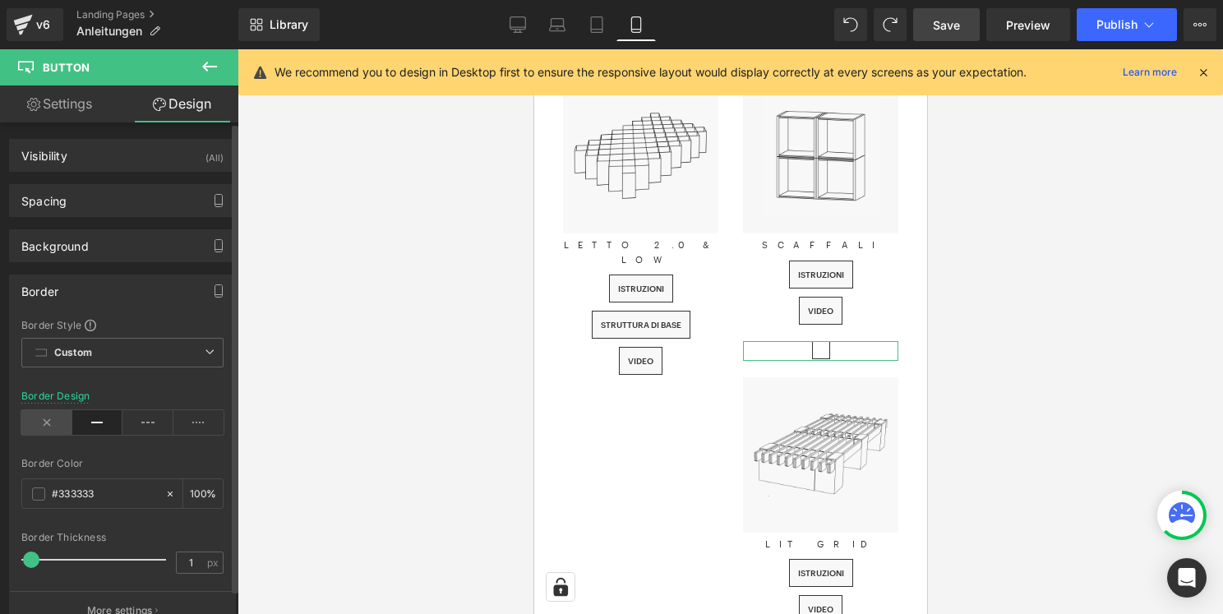
click at [49, 420] on icon at bounding box center [46, 422] width 51 height 25
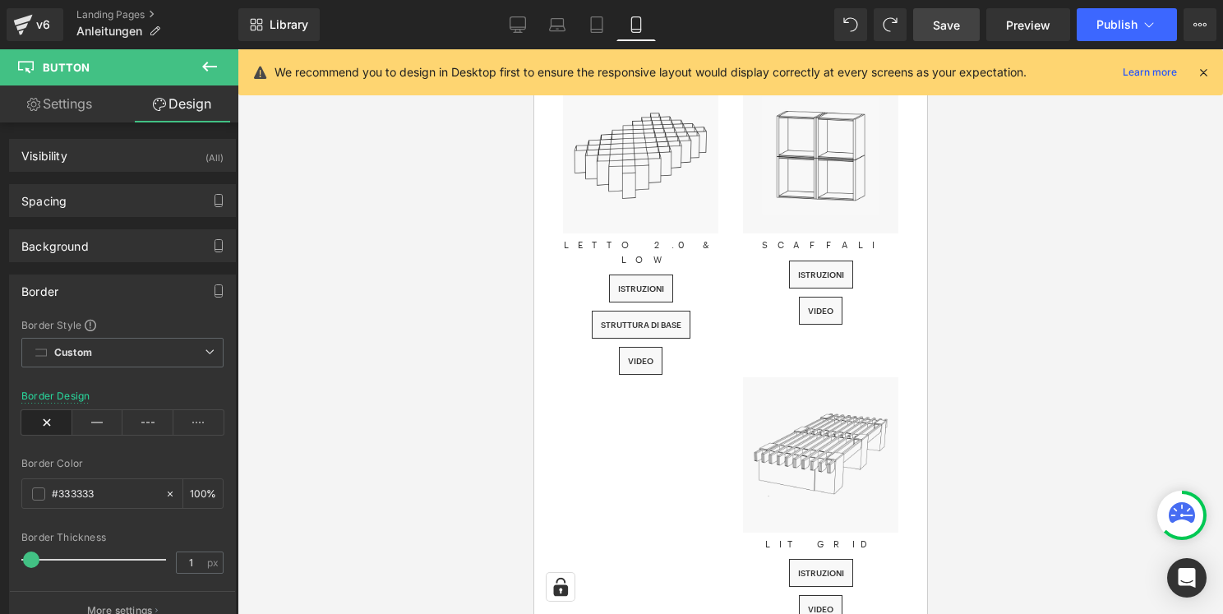
click at [940, 23] on span "Save" at bounding box center [946, 24] width 27 height 17
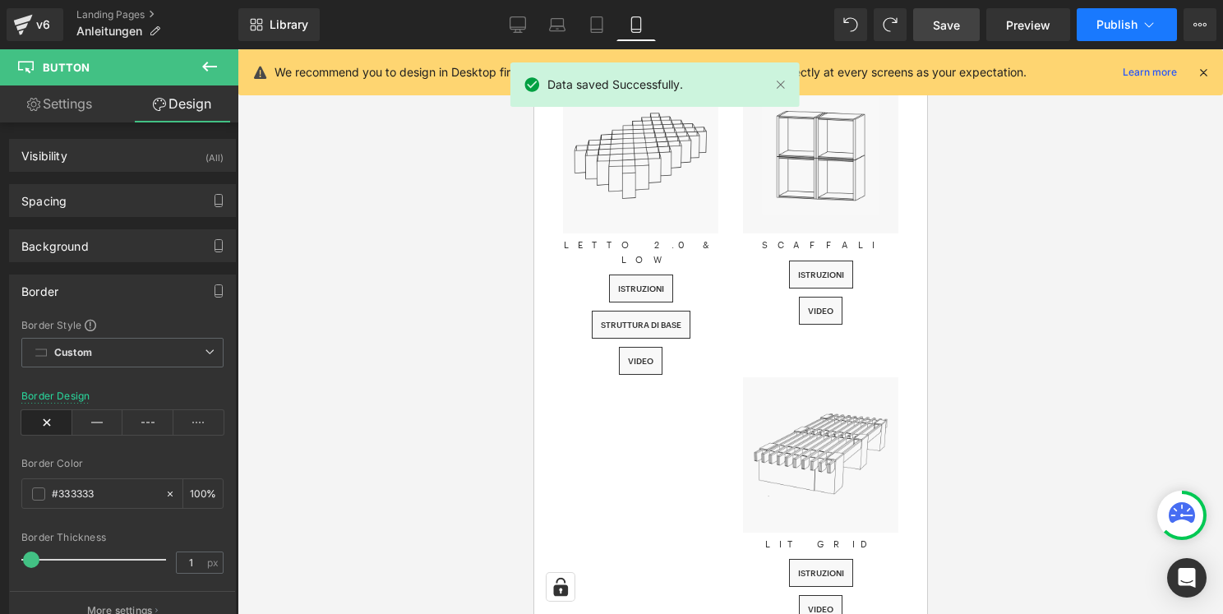
click at [1125, 25] on span "Publish" at bounding box center [1116, 24] width 41 height 13
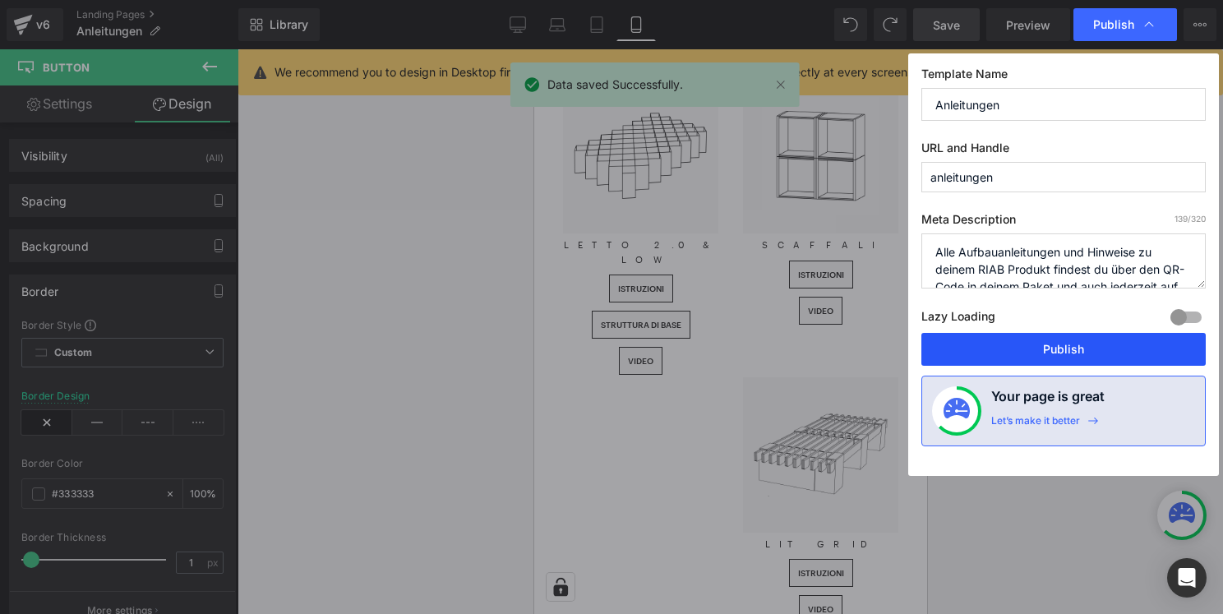
click at [1046, 355] on button "Publish" at bounding box center [1063, 349] width 284 height 33
